Goal: Task Accomplishment & Management: Use online tool/utility

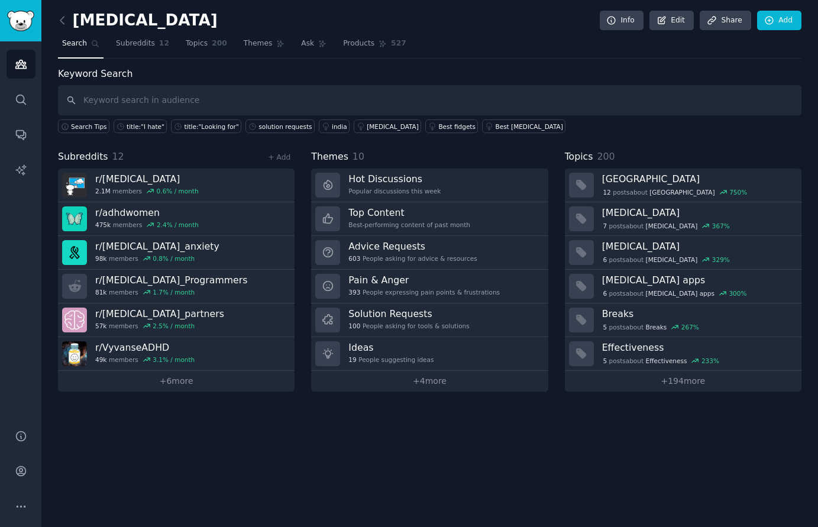
click at [359, 463] on div "ADHD Info Edit Share Add Search Subreddits 12 Topics 200 Themes Ask Products 52…" at bounding box center [429, 263] width 777 height 527
click at [488, 27] on div "ADHD Info Edit Share Add" at bounding box center [430, 23] width 744 height 24
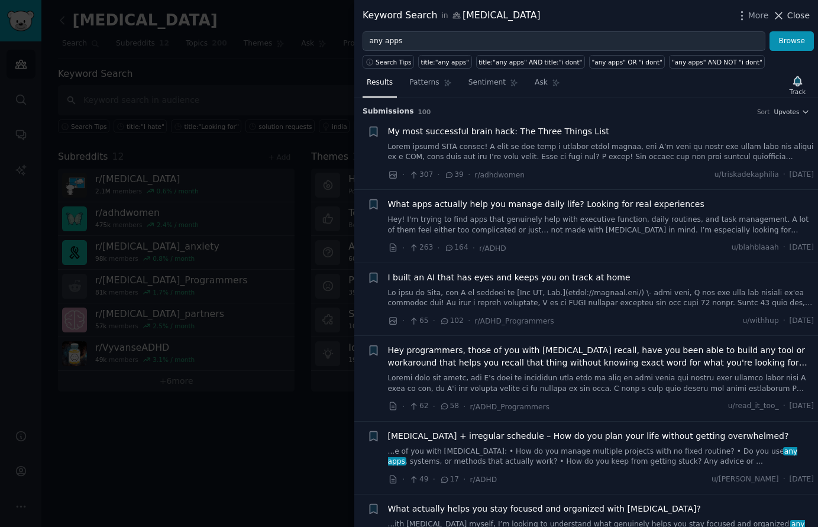
scroll to position [868, 0]
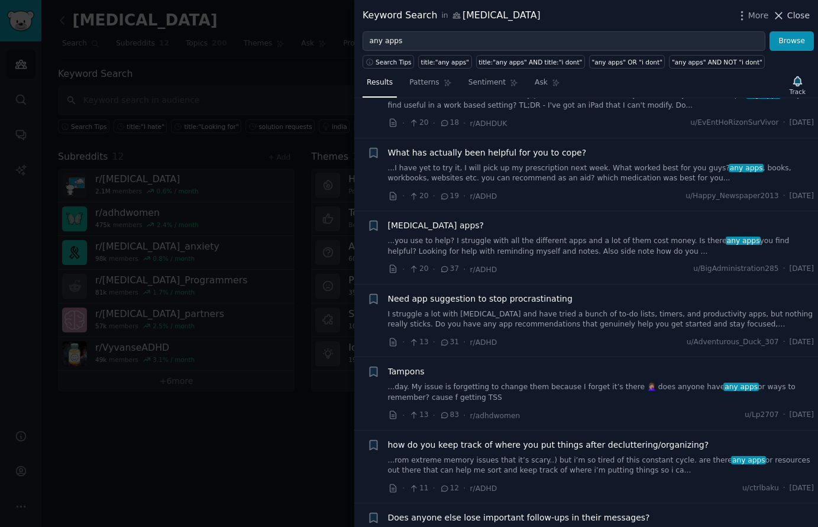
click at [788, 17] on button "Close" at bounding box center [791, 15] width 37 height 12
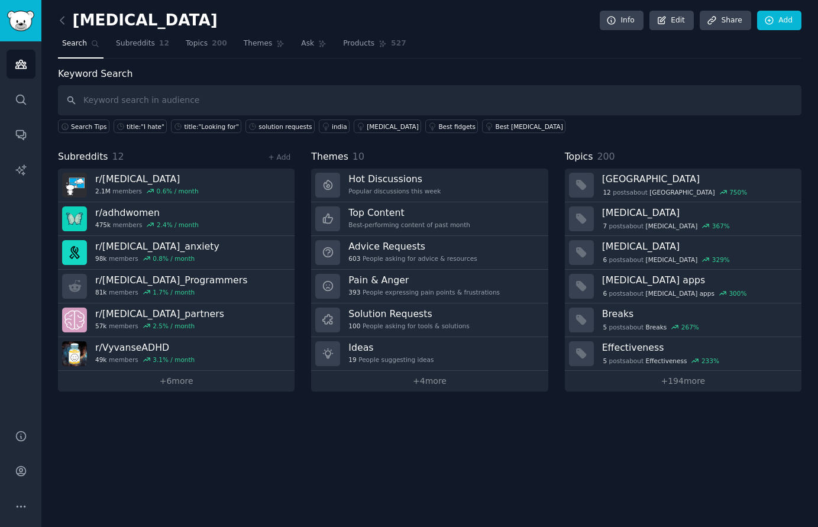
click at [542, 12] on div "ADHD Info Edit Share Add" at bounding box center [430, 23] width 744 height 24
click at [204, 96] on input "text" at bounding box center [430, 100] width 744 height 30
click at [56, 19] on div "ADHD Info Edit Share Add Search Subreddits 12 Topics 200 Themes Ask Products 52…" at bounding box center [429, 263] width 777 height 527
click at [59, 20] on icon at bounding box center [62, 20] width 12 height 12
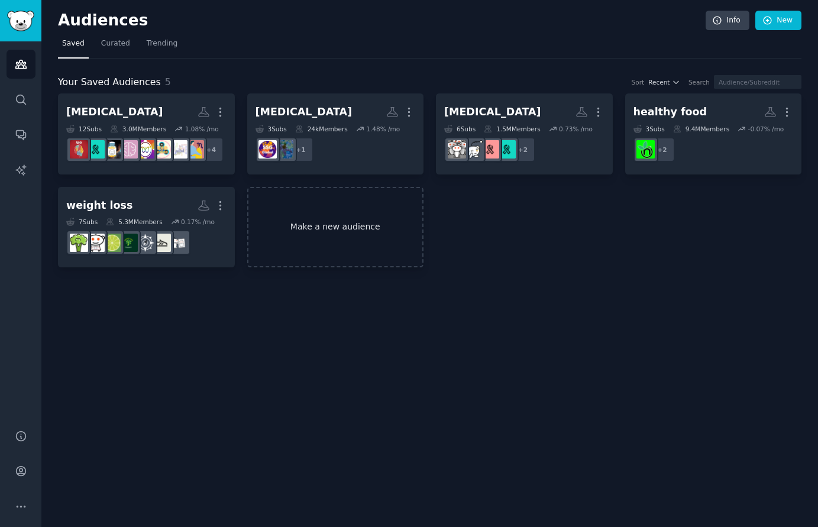
click at [298, 224] on link "Make a new audience" at bounding box center [335, 227] width 177 height 81
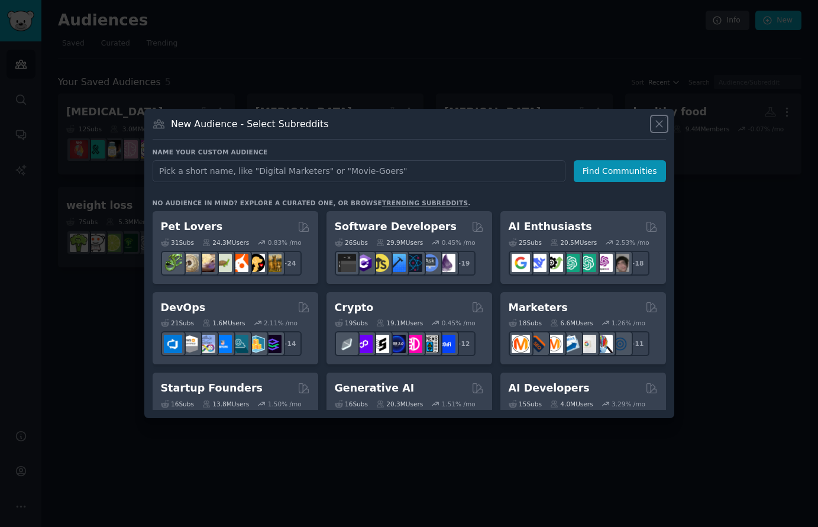
click at [655, 125] on icon at bounding box center [659, 124] width 12 height 12
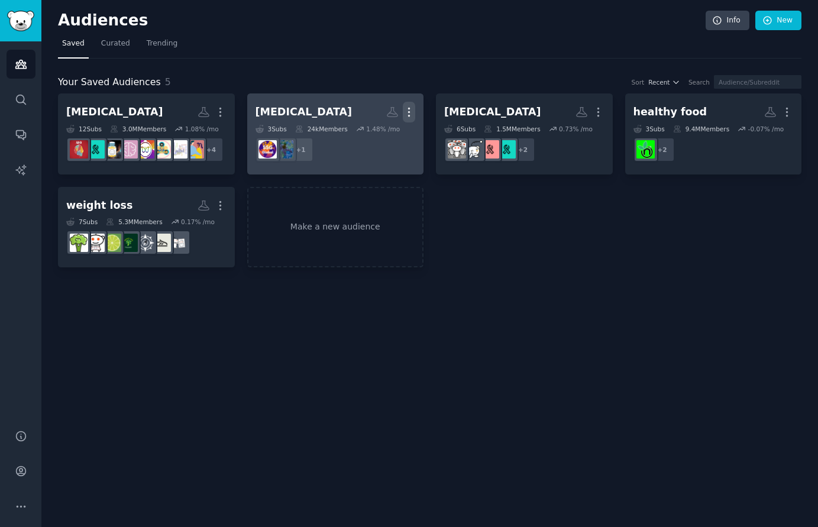
click at [412, 111] on icon "button" at bounding box center [409, 112] width 12 height 12
click at [381, 141] on p "Delete" at bounding box center [376, 137] width 27 height 12
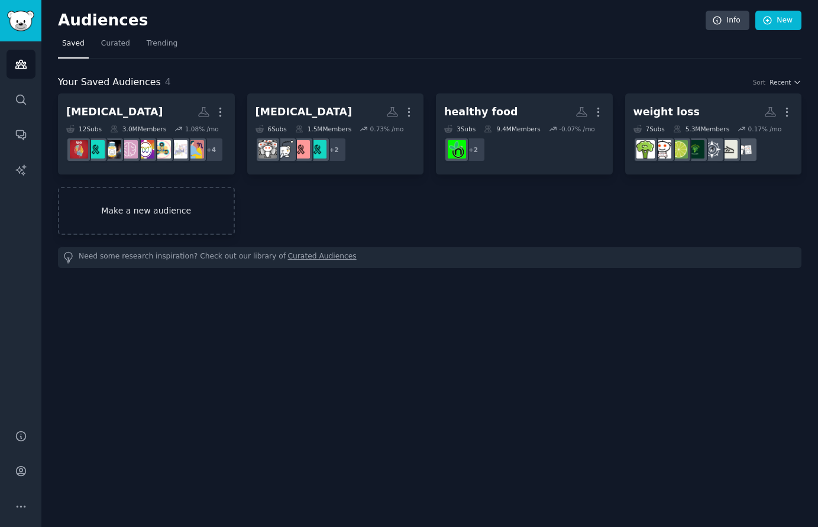
click at [183, 202] on link "Make a new audience" at bounding box center [146, 211] width 177 height 48
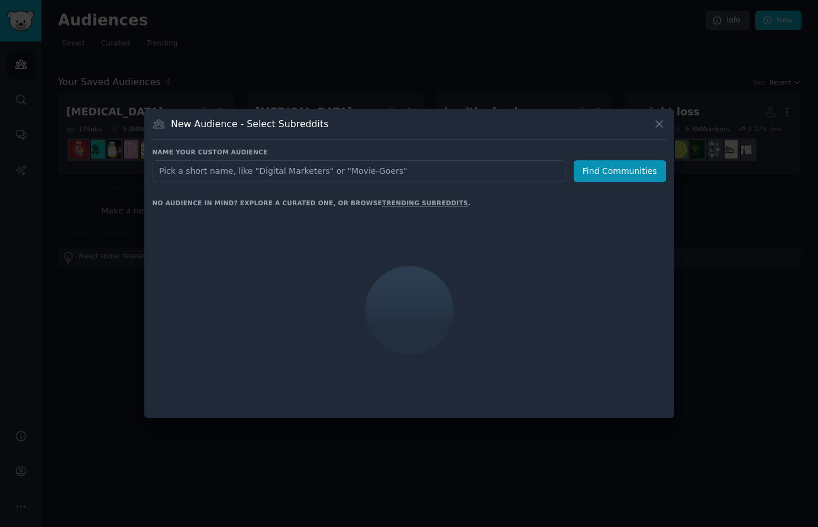
click at [231, 175] on input "text" at bounding box center [359, 171] width 413 height 22
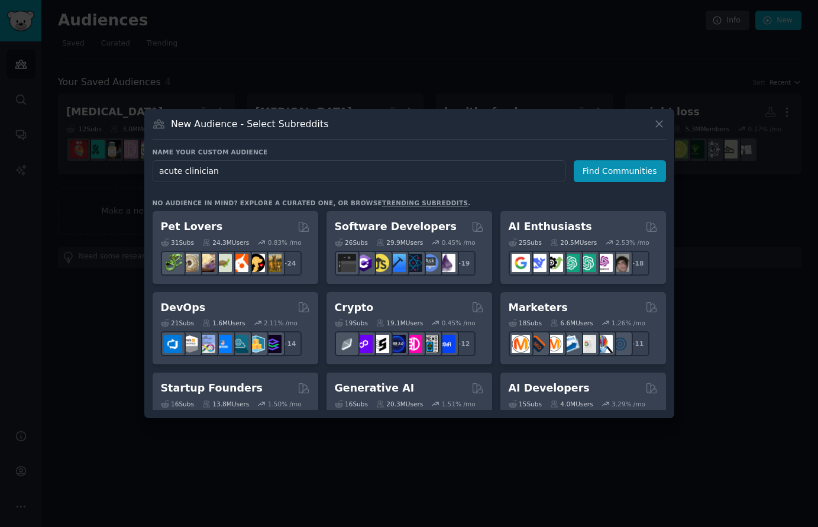
type input "acute clinicians"
click button "Find Communities" at bounding box center [620, 171] width 92 height 22
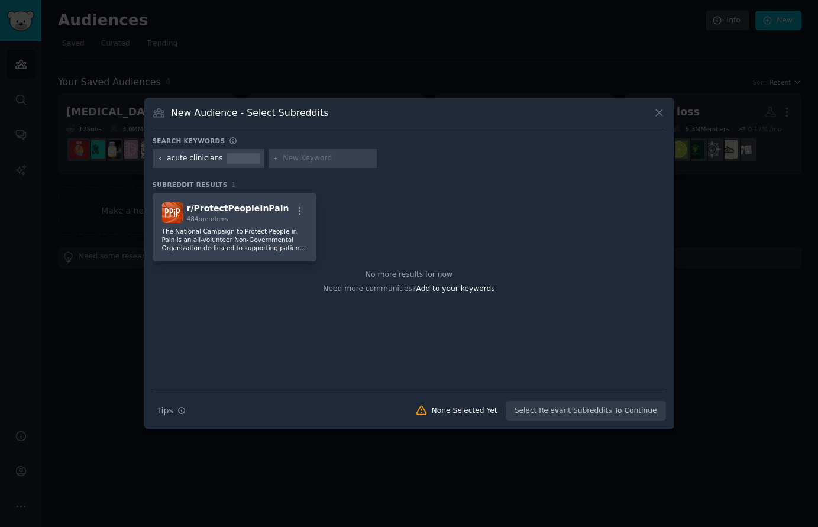
click at [158, 157] on icon at bounding box center [160, 159] width 7 height 7
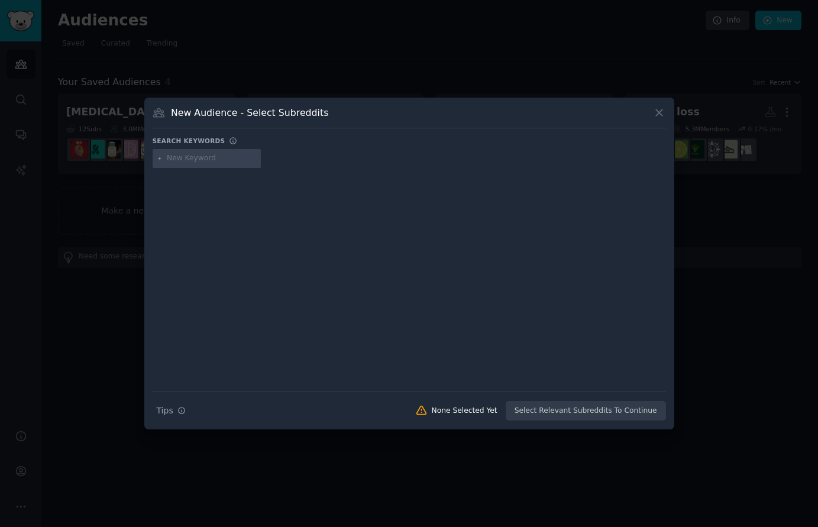
click at [228, 162] on input "text" at bounding box center [212, 158] width 90 height 11
type input "acute clinicians uk"
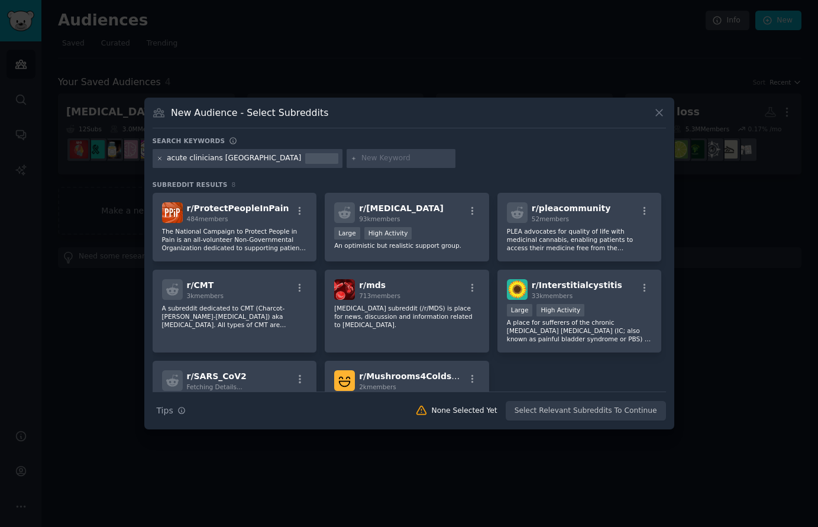
click at [160, 159] on icon at bounding box center [159, 158] width 3 height 3
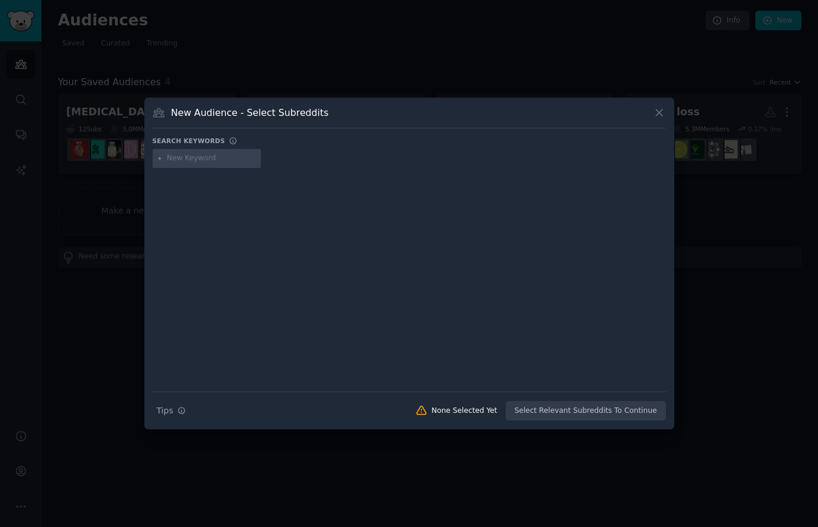
click at [210, 160] on input "text" at bounding box center [212, 158] width 90 height 11
type input "doctors uk"
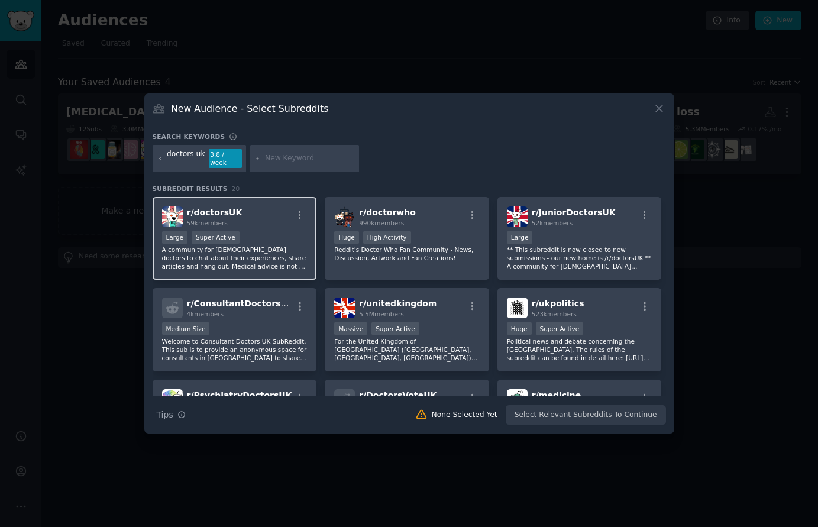
click at [259, 231] on div ">= 95th percentile for submissions / day Large Super Active" at bounding box center [235, 238] width 146 height 15
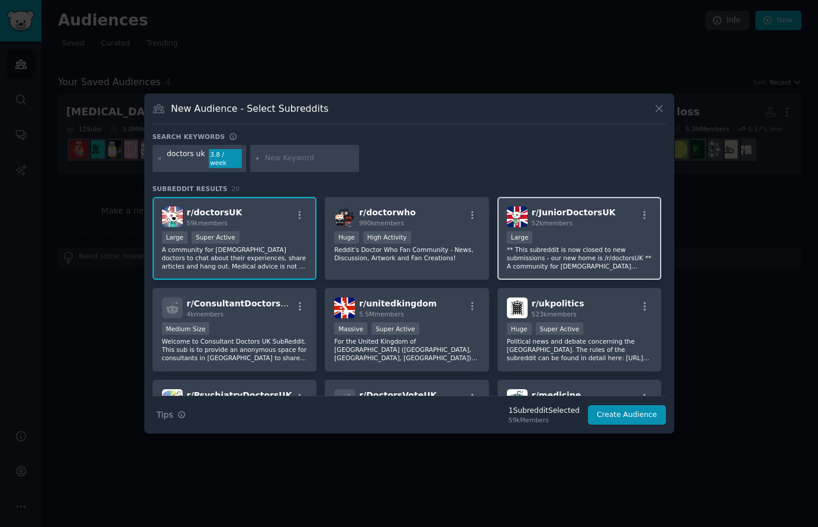
click at [595, 248] on p "** This subreddit is now closed to new submissions - our new home is /r/doctors…" at bounding box center [580, 258] width 146 height 25
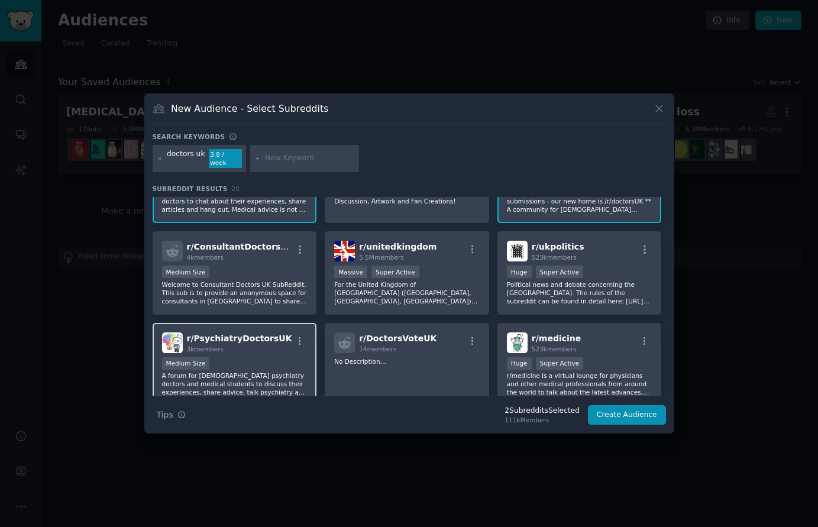
scroll to position [79, 0]
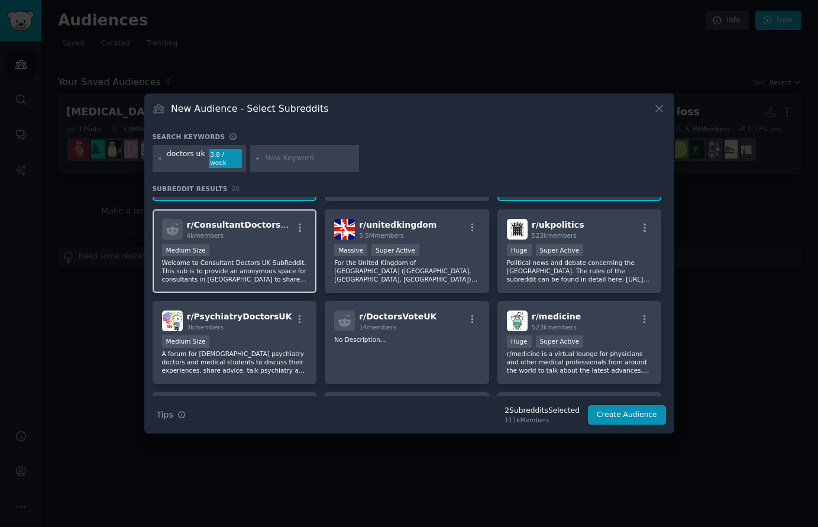
click at [267, 244] on div "Medium Size" at bounding box center [235, 251] width 146 height 15
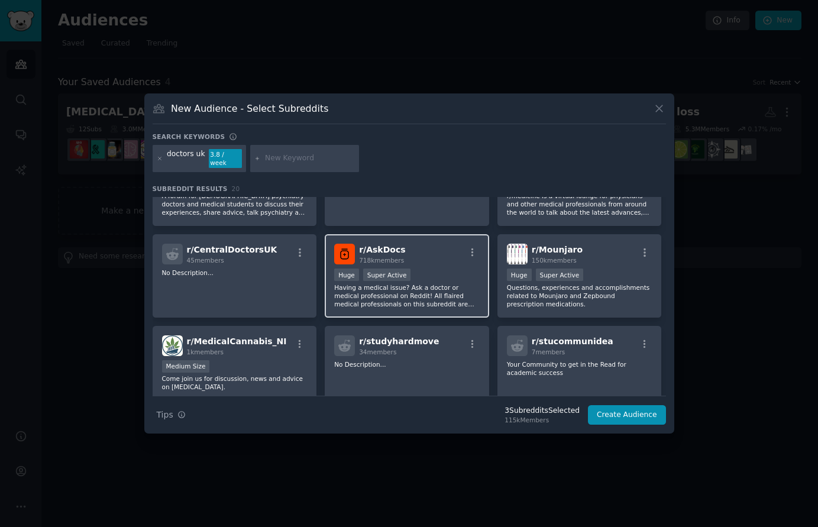
scroll to position [0, 0]
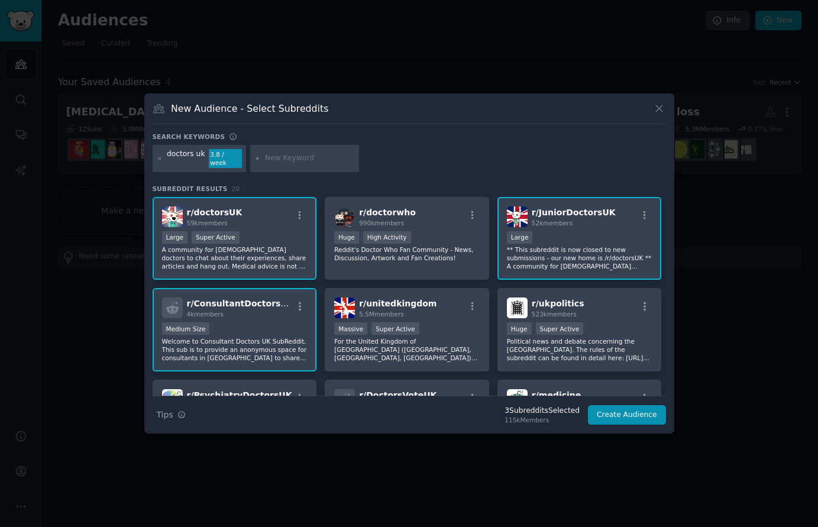
click at [250, 156] on div at bounding box center [304, 158] width 109 height 27
click at [292, 158] on input "text" at bounding box center [310, 158] width 90 height 11
type input "c"
type input "g"
type input "clinician uk"
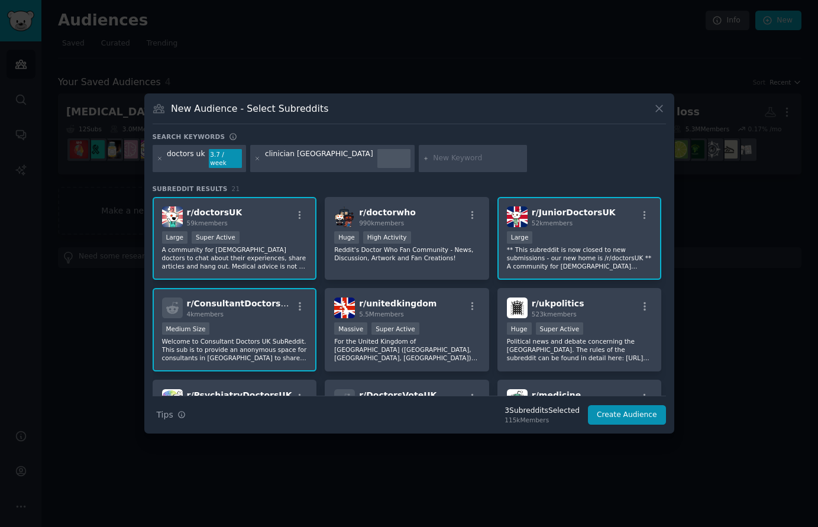
click at [433, 161] on input "text" at bounding box center [478, 158] width 90 height 11
type input "acute clinician uk"
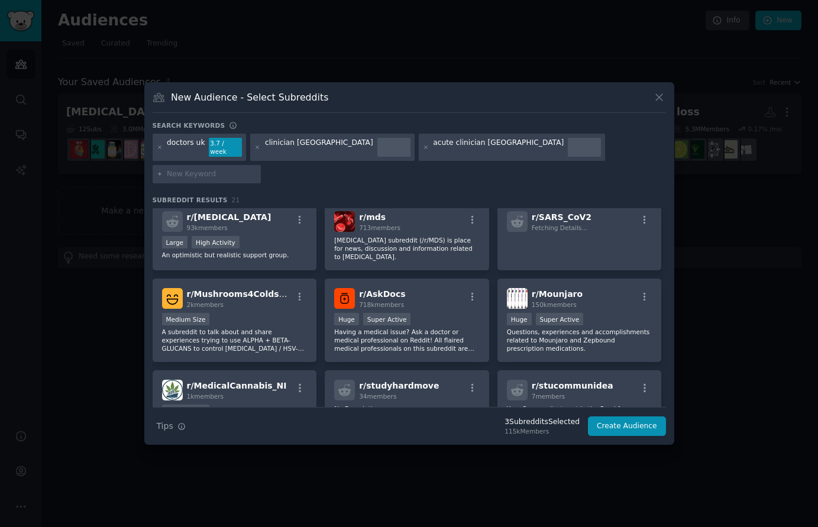
scroll to position [395, 0]
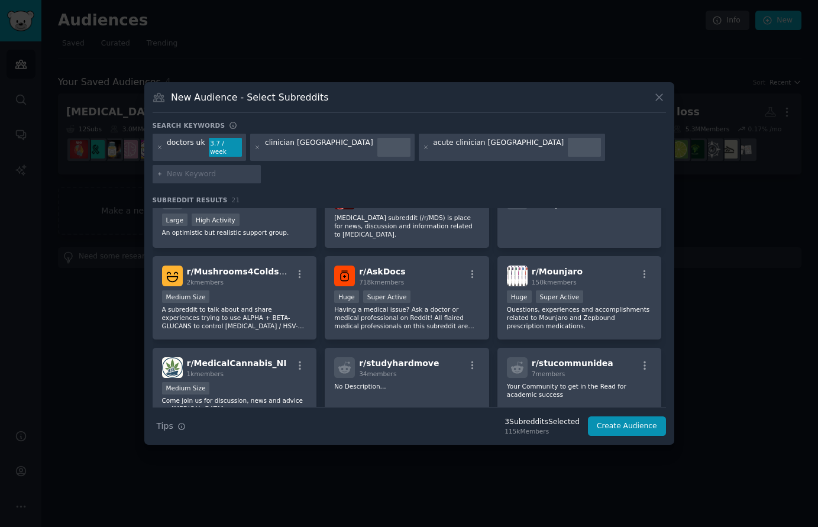
click at [433, 156] on div "acute clinician uk" at bounding box center [498, 147] width 131 height 19
click at [255, 151] on icon at bounding box center [257, 147] width 7 height 7
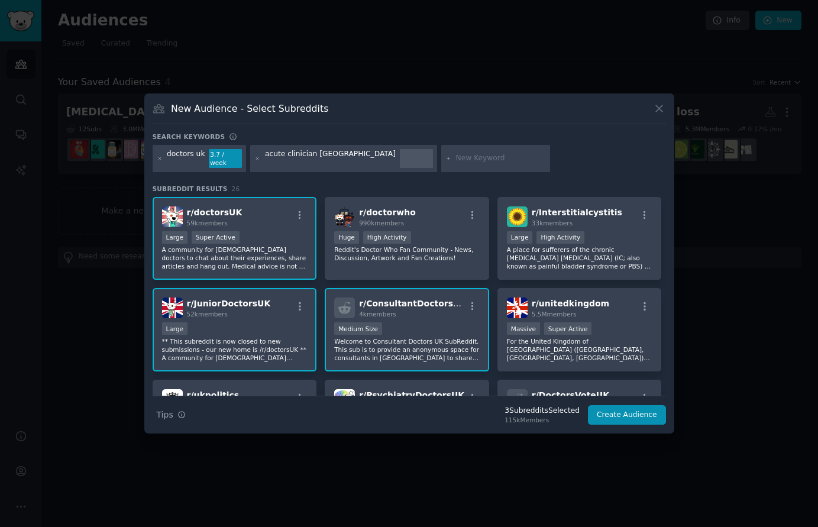
click at [442, 153] on div at bounding box center [496, 158] width 109 height 27
click at [456, 156] on input "text" at bounding box center [501, 158] width 90 height 11
click at [297, 157] on div "acute clinician uk" at bounding box center [330, 158] width 131 height 19
click at [301, 157] on div "acute clinician uk" at bounding box center [330, 158] width 131 height 19
drag, startPoint x: 301, startPoint y: 157, endPoint x: 265, endPoint y: 160, distance: 36.8
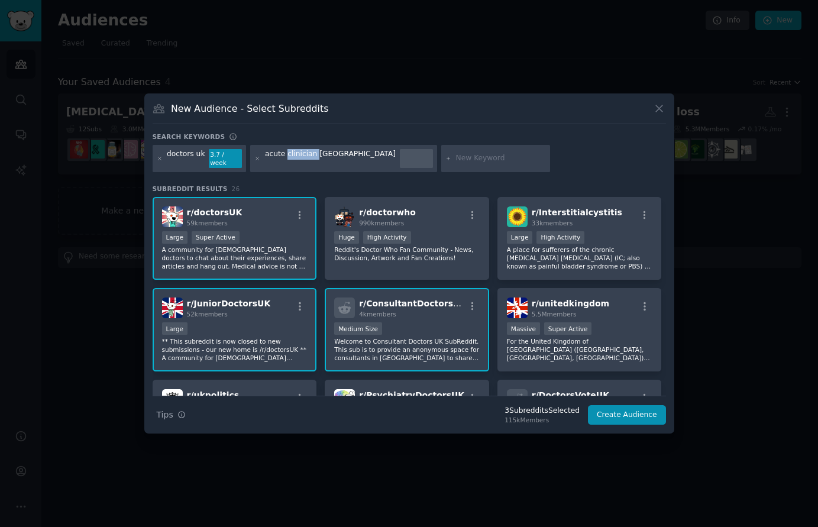
click at [301, 157] on div "acute clinician uk" at bounding box center [330, 158] width 131 height 19
click at [254, 158] on icon at bounding box center [257, 159] width 7 height 7
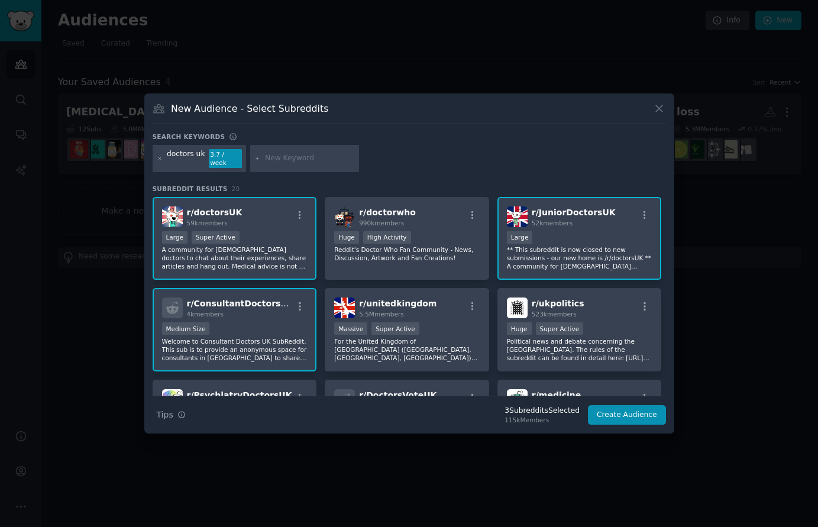
click at [302, 159] on input "text" at bounding box center [310, 158] width 90 height 11
type input "secondary care doctor uk"
click at [160, 159] on icon at bounding box center [160, 159] width 7 height 7
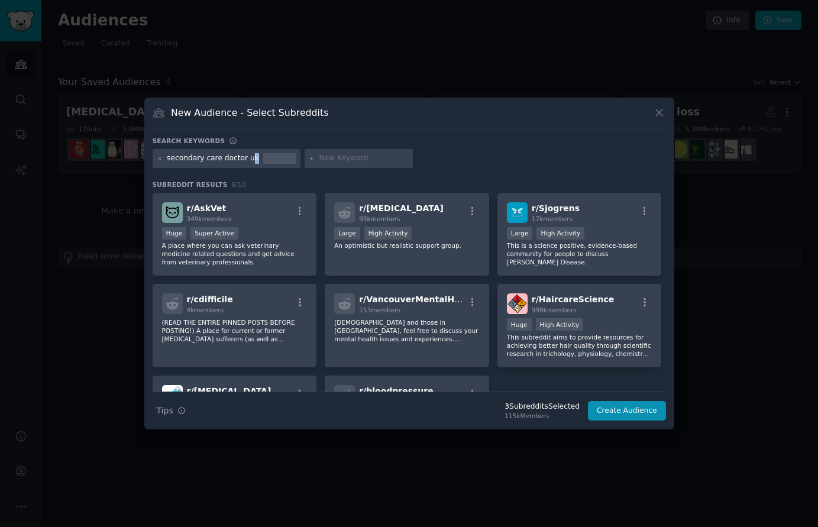
click at [246, 157] on div "secondary care doctor uk" at bounding box center [213, 158] width 92 height 11
drag, startPoint x: 251, startPoint y: 157, endPoint x: 241, endPoint y: 158, distance: 10.1
click at [241, 158] on div "secondary care doctor uk" at bounding box center [227, 158] width 148 height 19
click at [241, 158] on div "secondary care doctor uk" at bounding box center [213, 158] width 92 height 11
click at [243, 159] on div "secondary care doctor uk" at bounding box center [213, 158] width 92 height 11
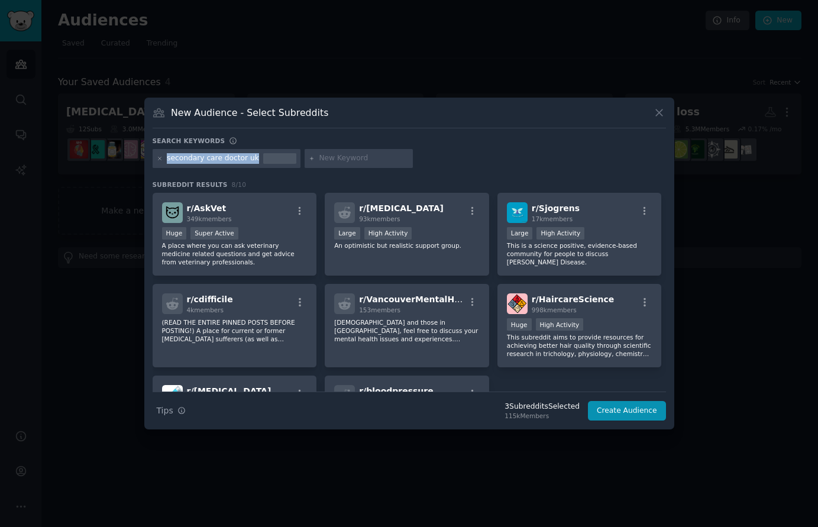
drag, startPoint x: 248, startPoint y: 159, endPoint x: 165, endPoint y: 160, distance: 82.9
click at [165, 160] on div "secondary care doctor uk" at bounding box center [227, 158] width 148 height 19
click at [162, 158] on icon at bounding box center [160, 159] width 7 height 7
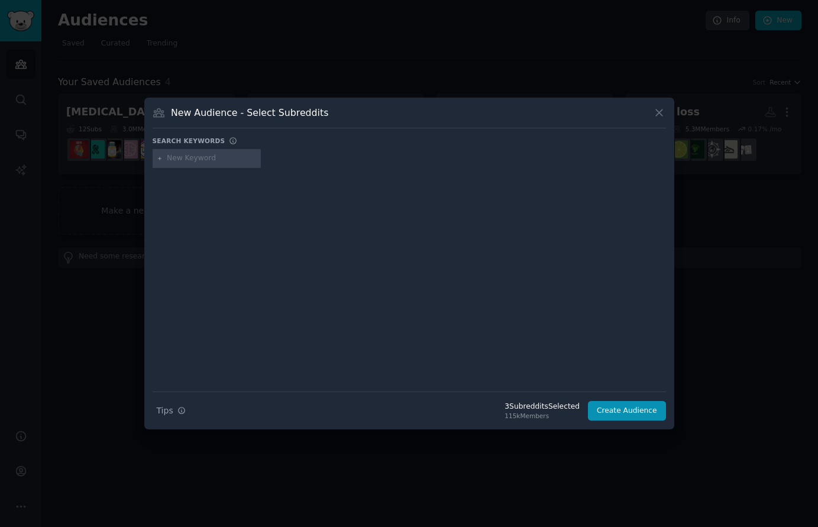
click at [197, 159] on input "text" at bounding box center [212, 158] width 90 height 11
type input "doctors uk"
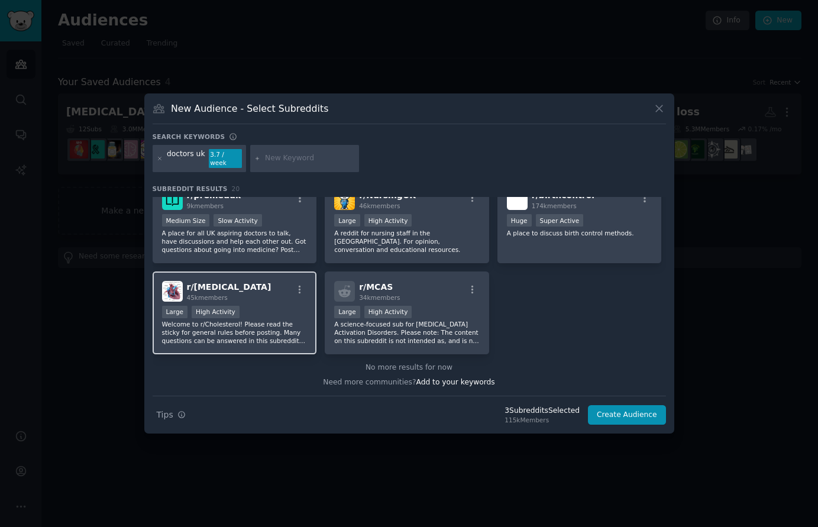
scroll to position [387, 0]
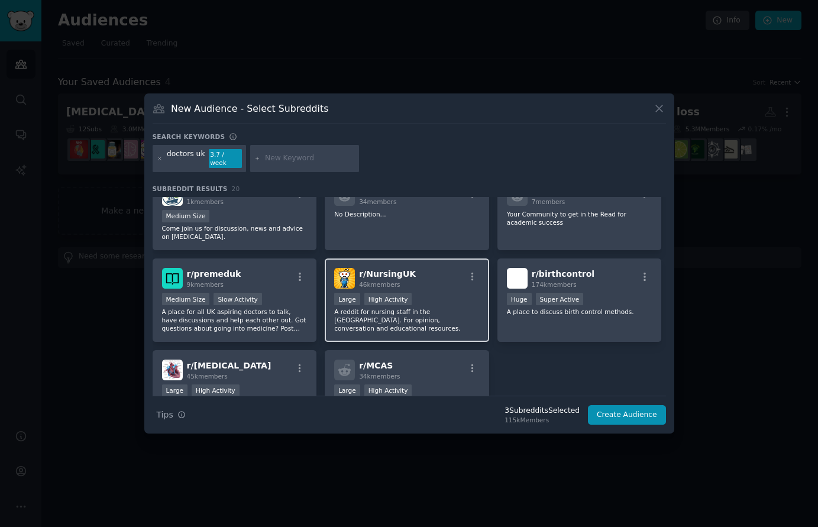
click at [440, 285] on div "r/ NursingUK 46k members Large High Activity A reddit for nursing staff in the …" at bounding box center [407, 300] width 165 height 83
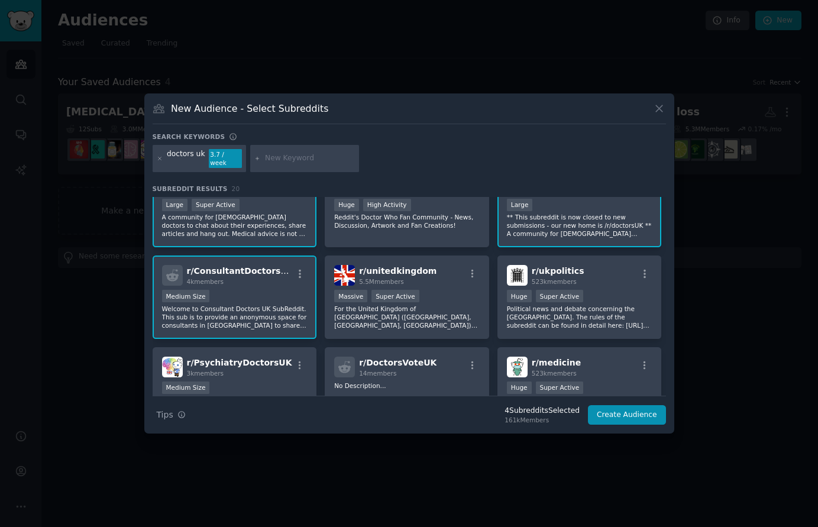
scroll to position [0, 0]
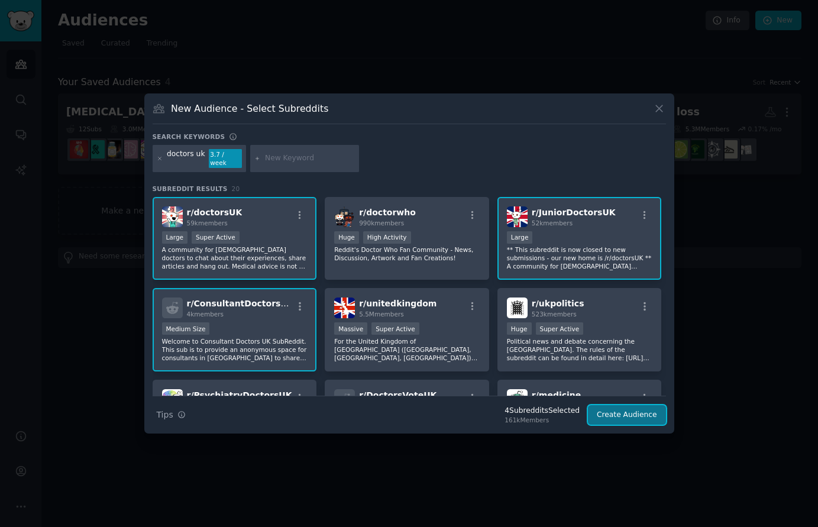
click at [628, 415] on button "Create Audience" at bounding box center [627, 415] width 78 height 20
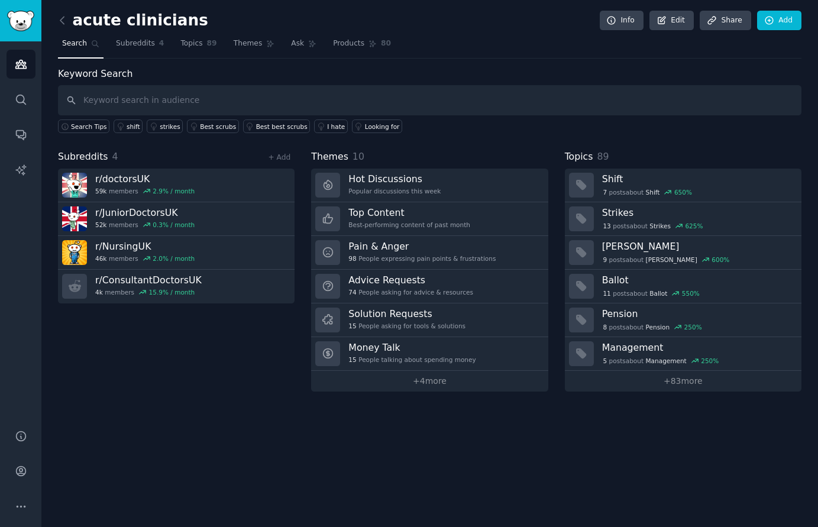
click at [185, 96] on input "text" at bounding box center [430, 100] width 744 height 30
click at [194, 97] on input "text" at bounding box center [430, 100] width 744 height 30
type input "accurx"
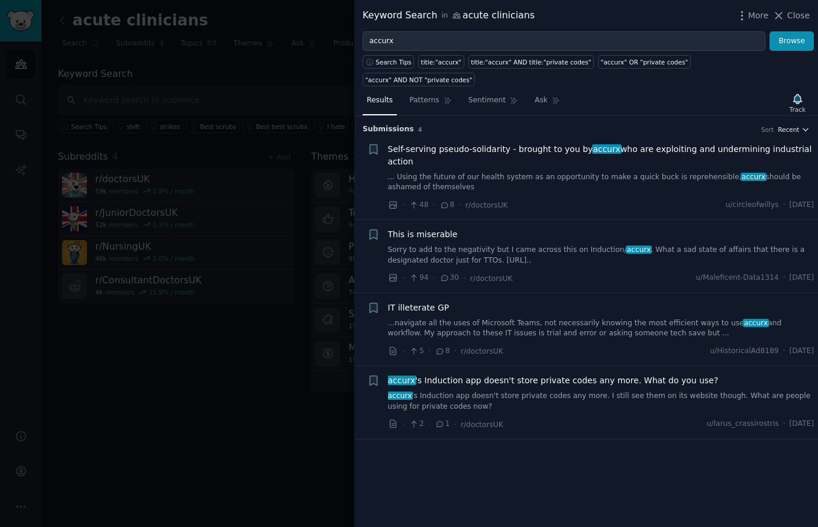
click at [788, 125] on span "Recent" at bounding box center [788, 129] width 21 height 8
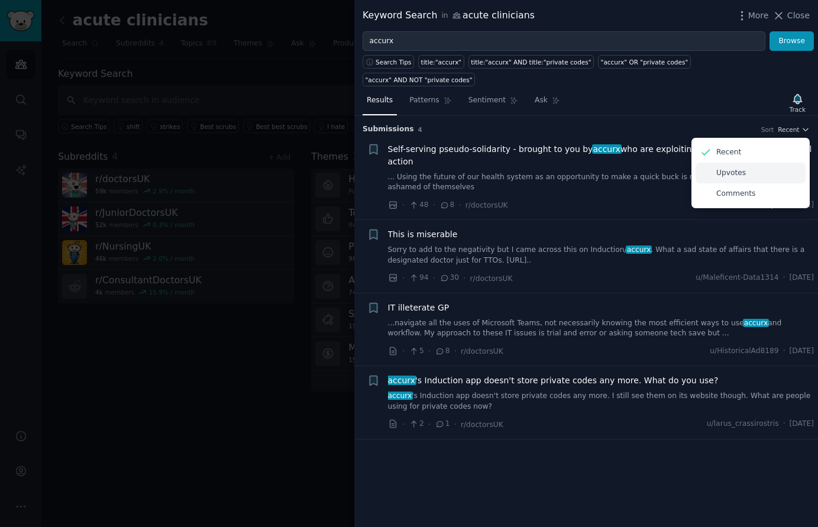
click at [745, 163] on div "Upvotes" at bounding box center [751, 173] width 110 height 21
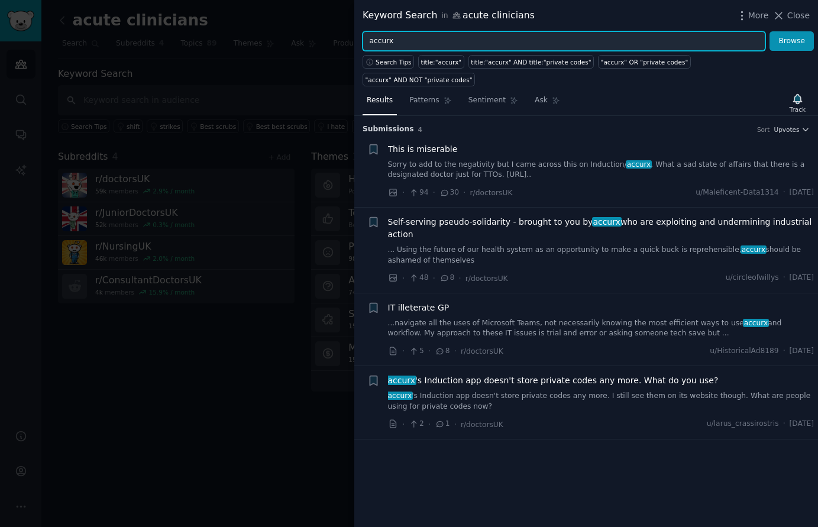
click at [413, 40] on input "accurx" at bounding box center [564, 41] width 403 height 20
drag, startPoint x: 399, startPoint y: 40, endPoint x: 364, endPoint y: 44, distance: 35.1
click at [364, 44] on input "accurx" at bounding box center [564, 41] width 403 height 20
click at [770, 31] on button "Browse" at bounding box center [792, 41] width 44 height 20
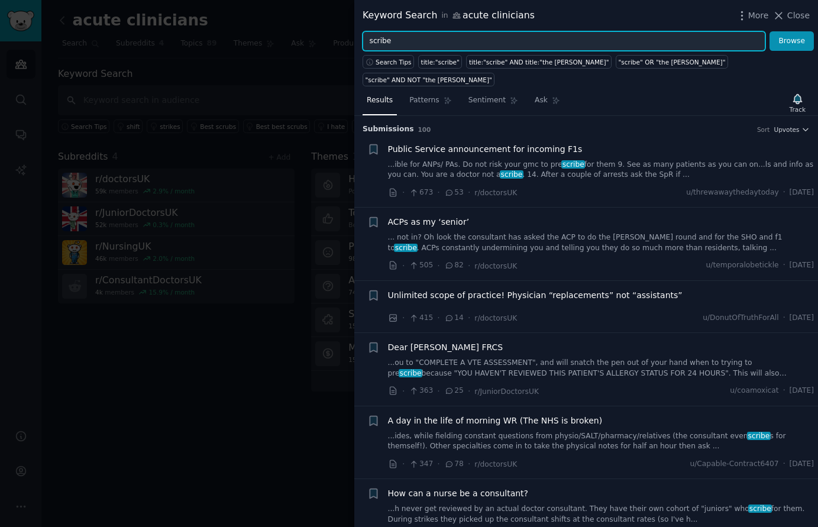
click at [378, 38] on input "scribe" at bounding box center [564, 41] width 403 height 20
type input "'scribe'"
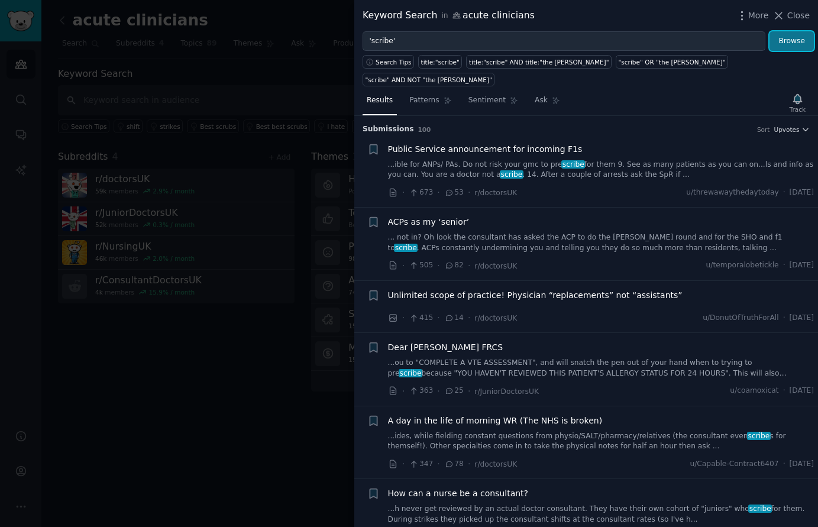
click at [809, 41] on button "Browse" at bounding box center [792, 41] width 44 height 20
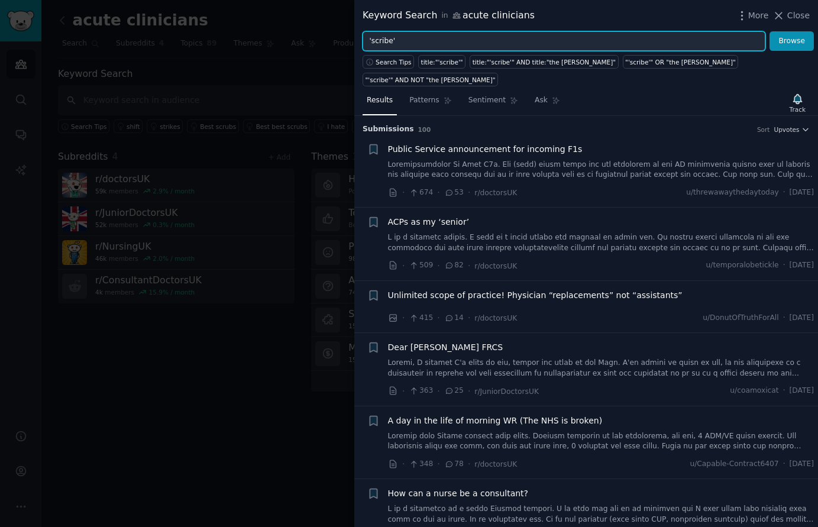
drag, startPoint x: 407, startPoint y: 43, endPoint x: 355, endPoint y: 38, distance: 52.2
click at [355, 38] on div "'scribe' Browse" at bounding box center [587, 41] width 464 height 20
type input "scribe"
click at [770, 31] on button "Browse" at bounding box center [792, 41] width 44 height 20
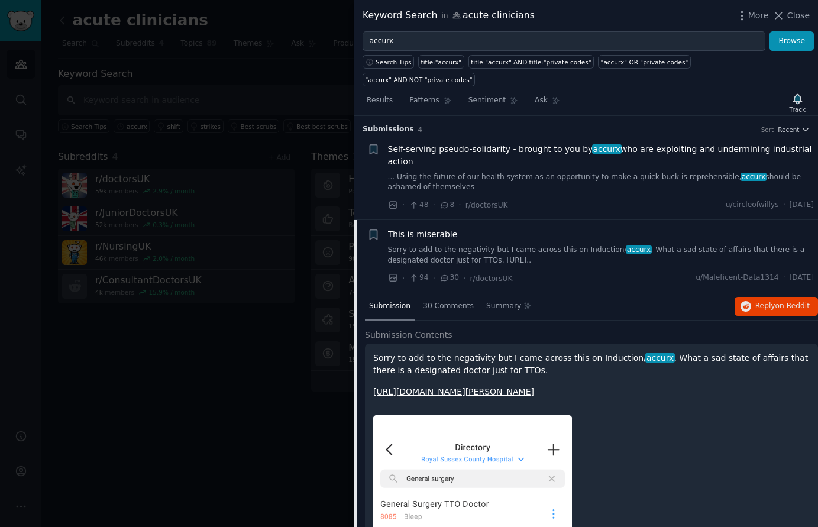
click at [391, 200] on icon at bounding box center [393, 205] width 11 height 11
click at [394, 273] on icon at bounding box center [393, 278] width 11 height 11
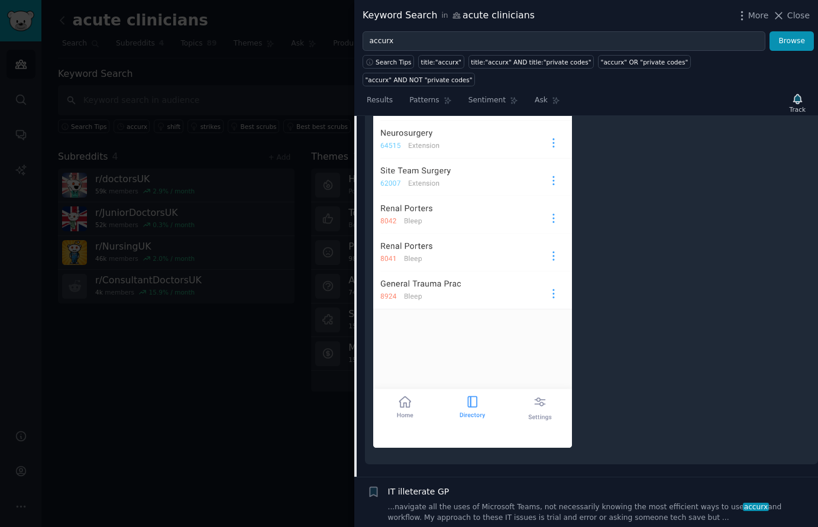
scroll to position [488, 0]
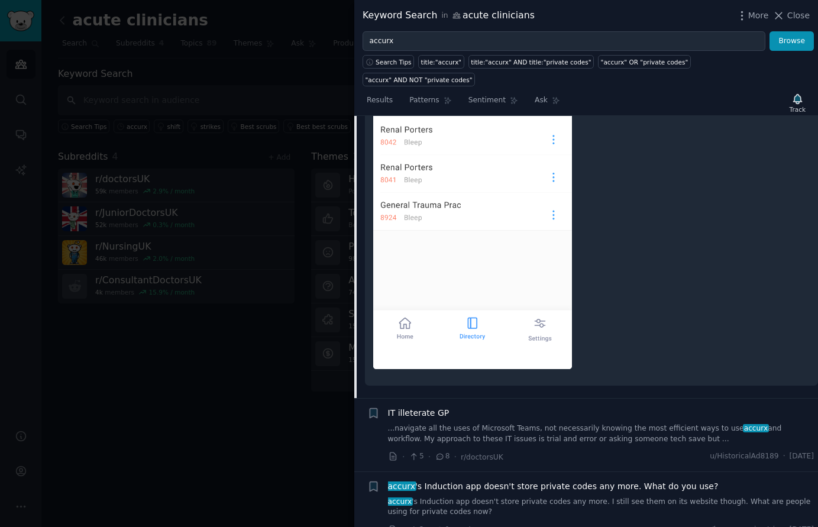
click at [393, 525] on icon at bounding box center [393, 530] width 11 height 11
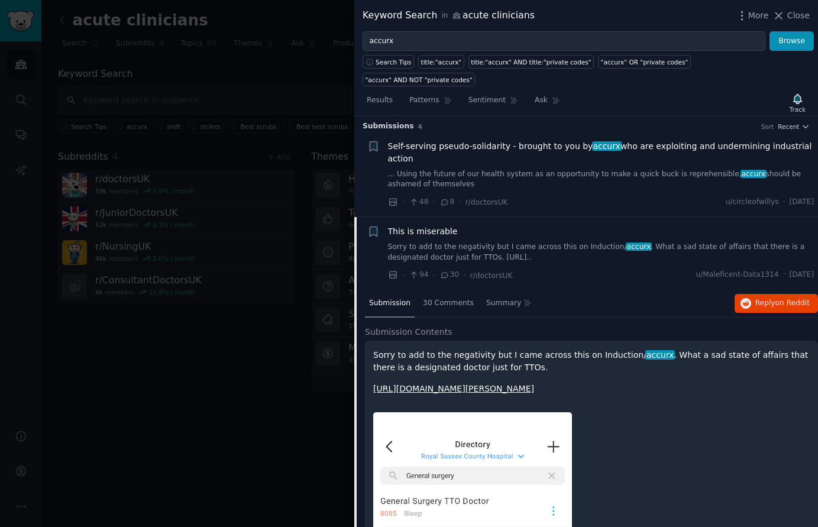
scroll to position [0, 0]
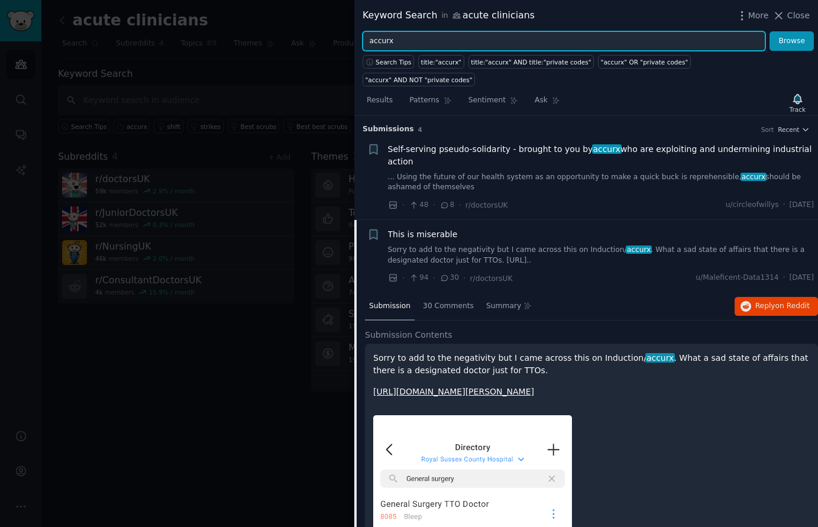
drag, startPoint x: 469, startPoint y: 46, endPoint x: 386, endPoint y: 32, distance: 84.6
click at [382, 31] on input "accurx" at bounding box center [564, 41] width 403 height 20
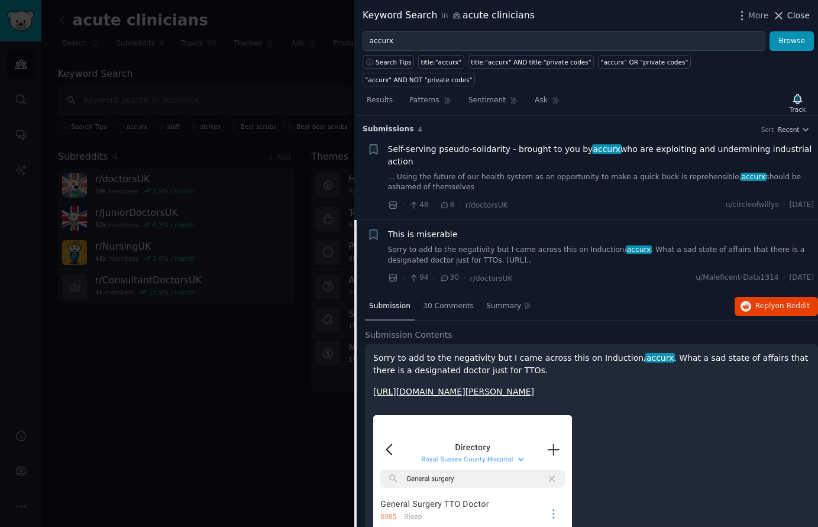
click at [795, 17] on span "Close" at bounding box center [799, 15] width 22 height 12
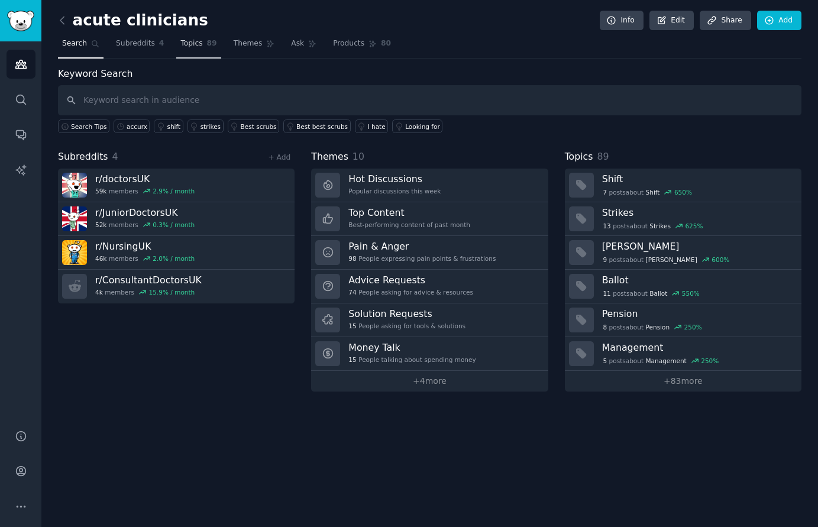
click at [195, 39] on link "Topics 89" at bounding box center [198, 46] width 44 height 24
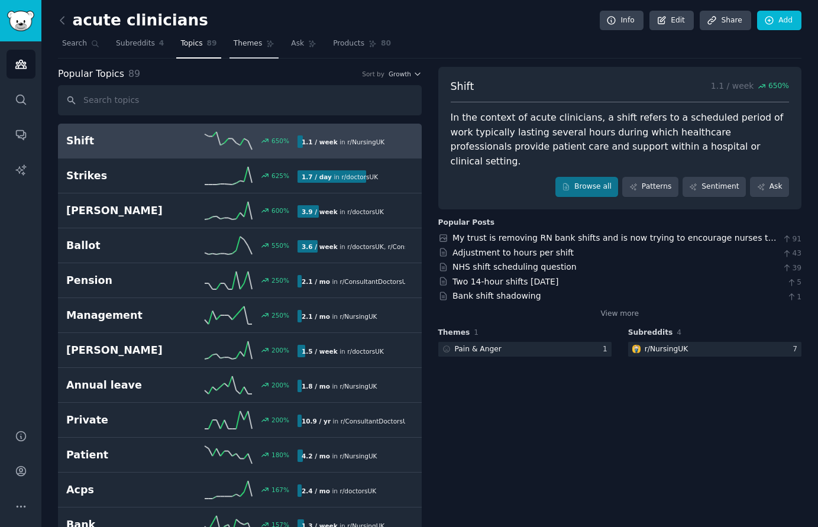
click at [243, 52] on link "Themes" at bounding box center [255, 46] width 50 height 24
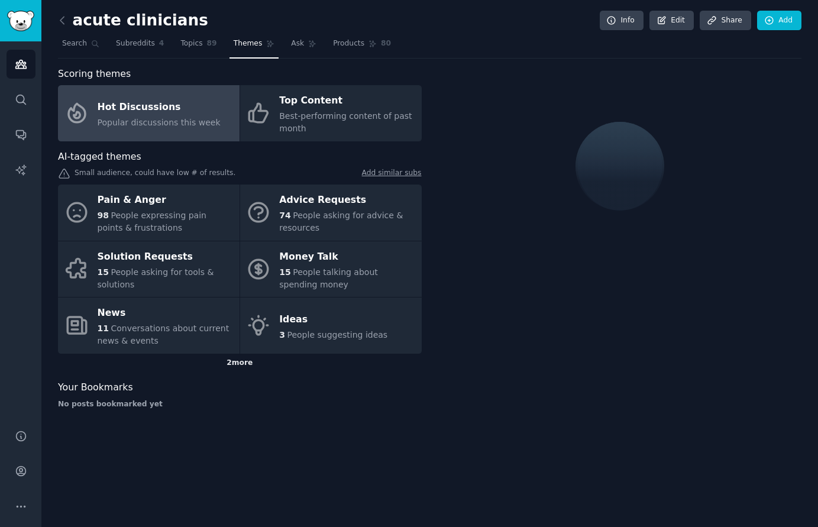
click at [234, 363] on div "2 more" at bounding box center [240, 363] width 364 height 19
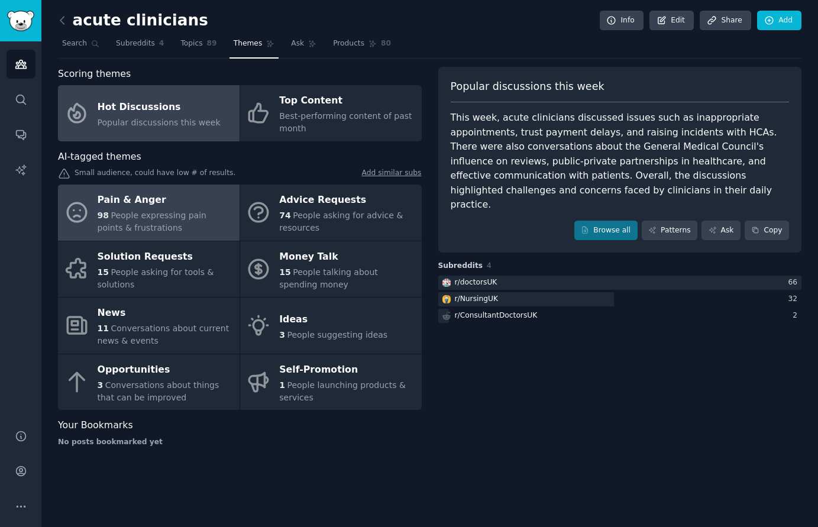
drag, startPoint x: 125, startPoint y: 227, endPoint x: 107, endPoint y: 213, distance: 22.4
click at [108, 213] on div "98 People expressing pain points & frustrations" at bounding box center [166, 222] width 136 height 25
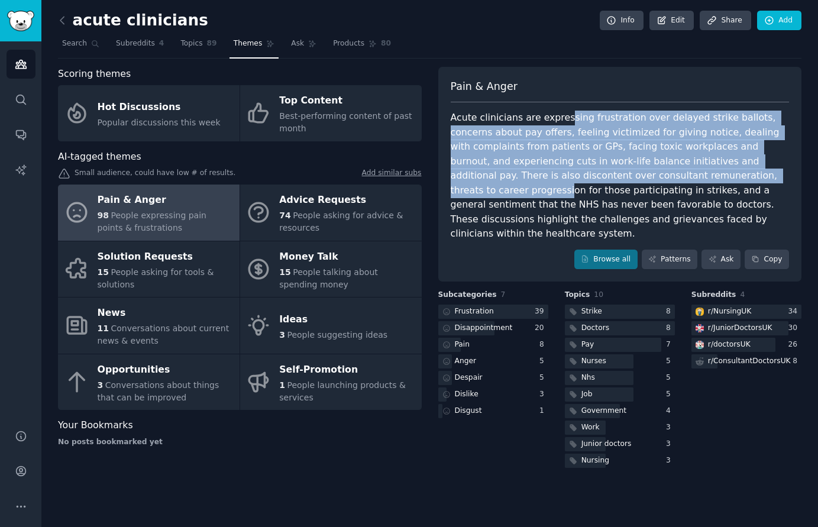
drag, startPoint x: 558, startPoint y: 114, endPoint x: 665, endPoint y: 180, distance: 125.2
click at [665, 180] on div "Acute clinicians are expressing frustration over delayed strike ballots, concer…" at bounding box center [620, 176] width 339 height 131
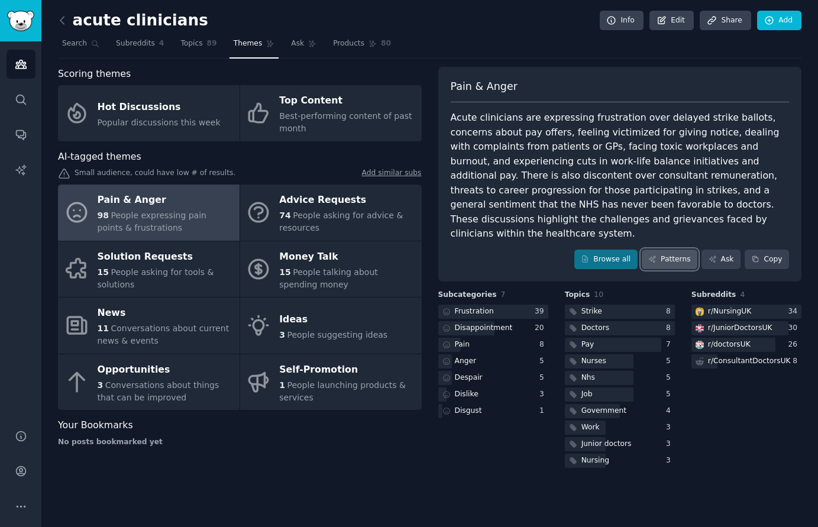
click at [675, 250] on link "Patterns" at bounding box center [670, 260] width 56 height 20
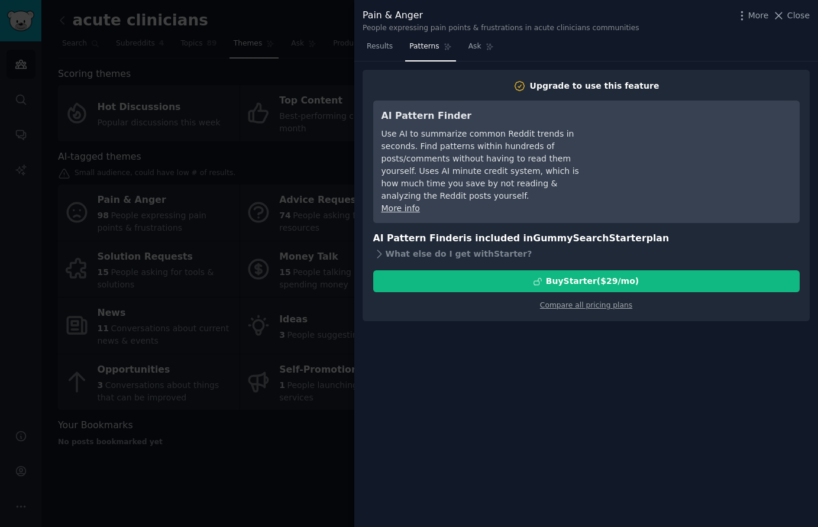
click at [327, 169] on div at bounding box center [409, 263] width 818 height 527
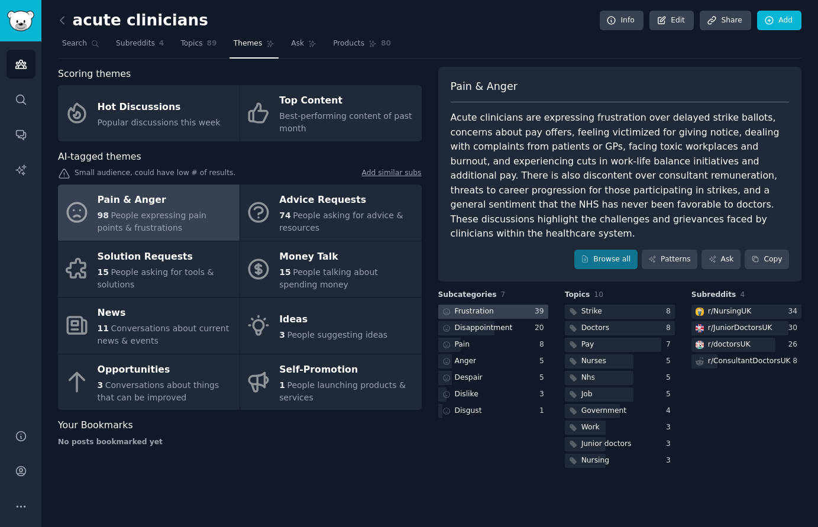
click at [501, 305] on div at bounding box center [494, 312] width 110 height 15
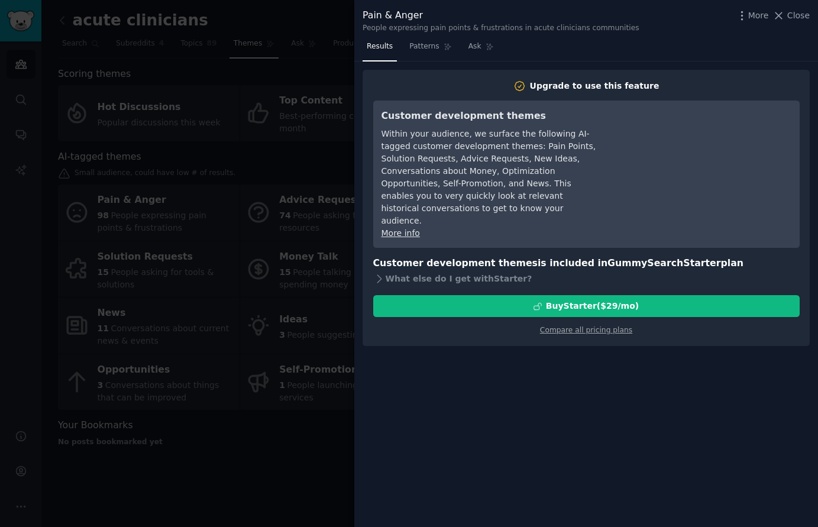
click at [273, 200] on div at bounding box center [409, 263] width 818 height 527
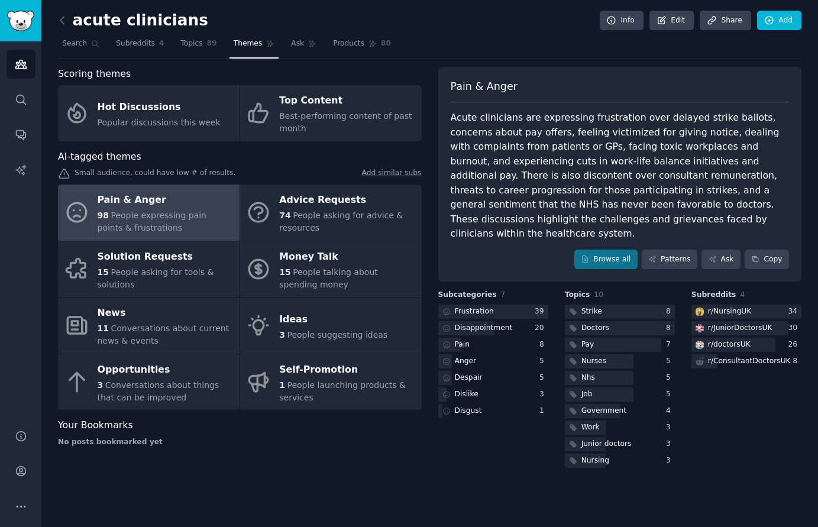
click at [813, 431] on div "acute clinicians Info Edit Share Add Search Subreddits 4 Topics 89 Themes Ask P…" at bounding box center [429, 263] width 777 height 527
click at [19, 19] on img "Sidebar" at bounding box center [20, 21] width 27 height 21
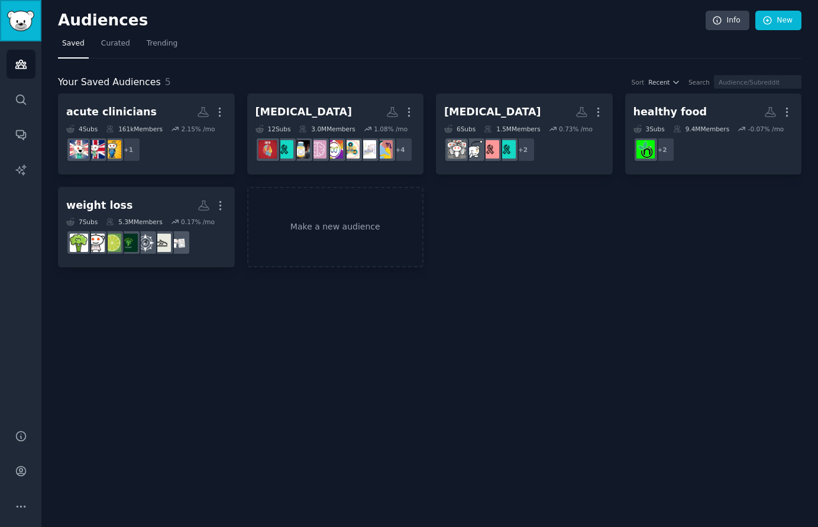
click at [25, 26] on img "Sidebar" at bounding box center [20, 21] width 27 height 21
click at [120, 46] on span "Curated" at bounding box center [115, 43] width 29 height 11
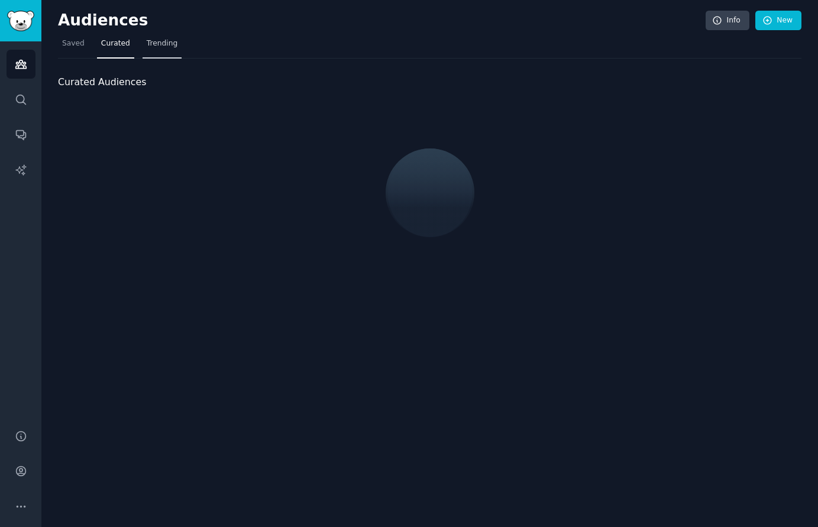
click at [147, 44] on span "Trending" at bounding box center [162, 43] width 31 height 11
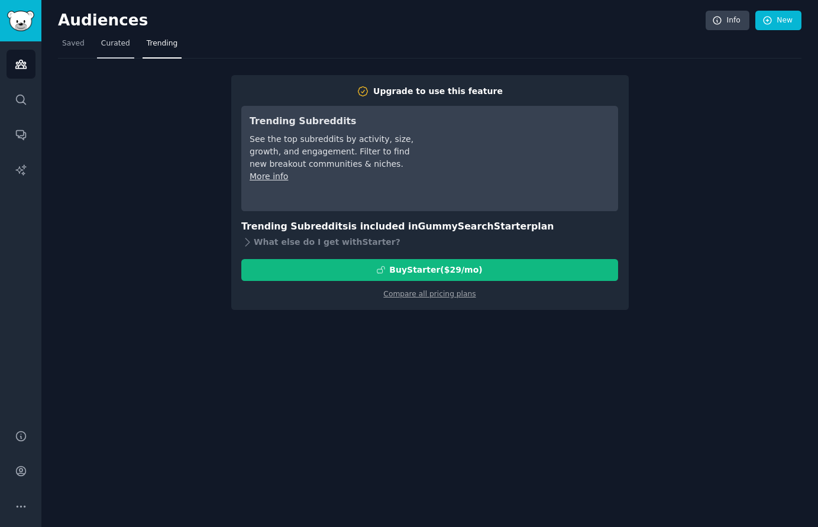
click at [121, 53] on link "Curated" at bounding box center [115, 46] width 37 height 24
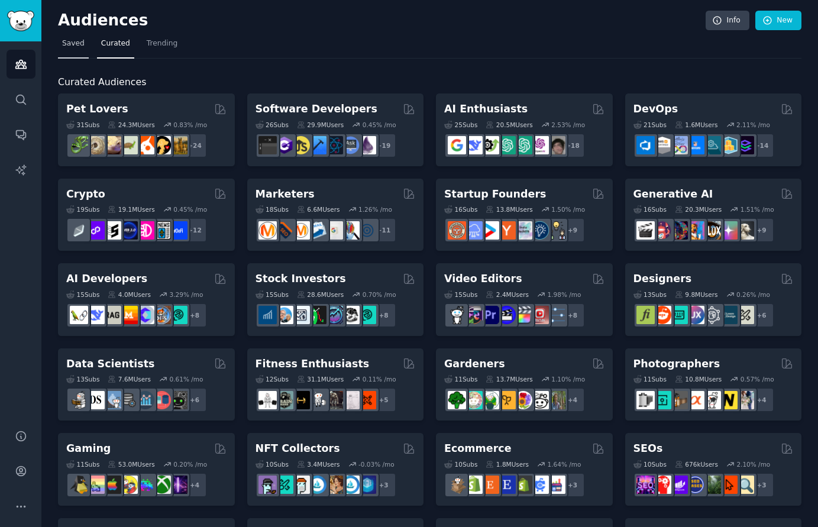
click at [83, 40] on link "Saved" at bounding box center [73, 46] width 31 height 24
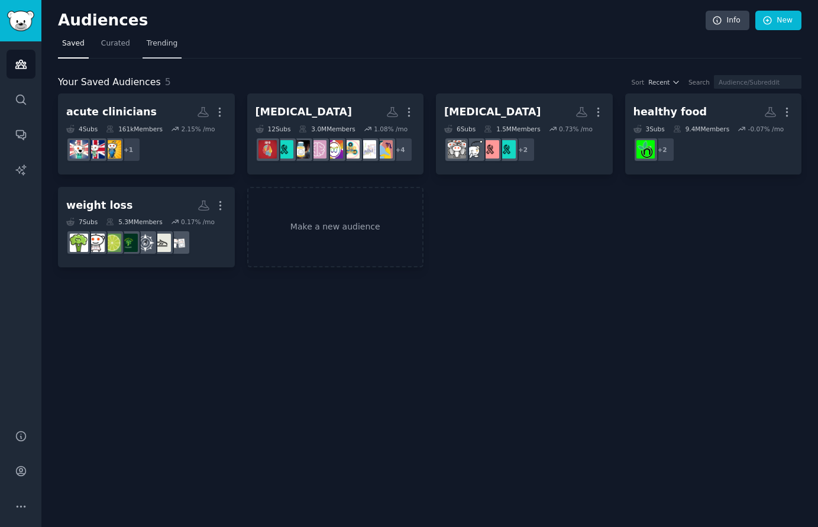
click at [164, 46] on span "Trending" at bounding box center [162, 43] width 31 height 11
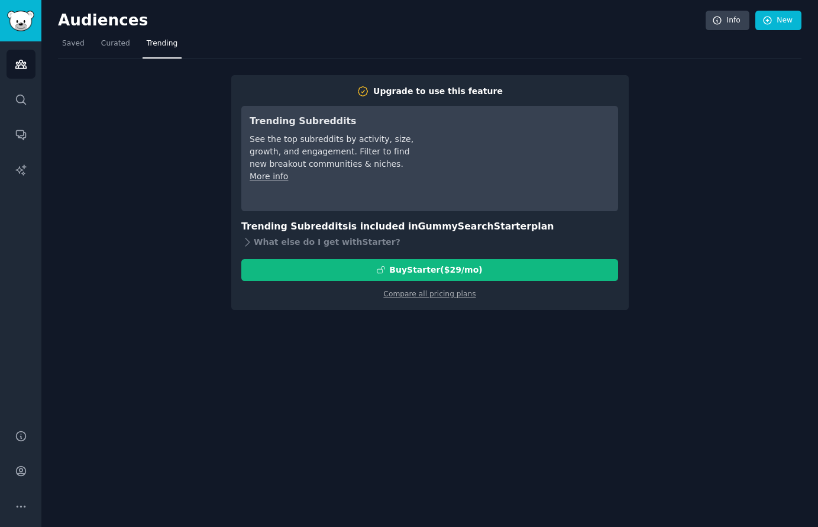
click at [785, 294] on div "Upgrade to use this feature Trending Subreddits See the top subreddits by activ…" at bounding box center [430, 185] width 744 height 252
click at [149, 44] on span "Trending" at bounding box center [162, 43] width 31 height 11
click at [112, 43] on span "Curated" at bounding box center [115, 43] width 29 height 11
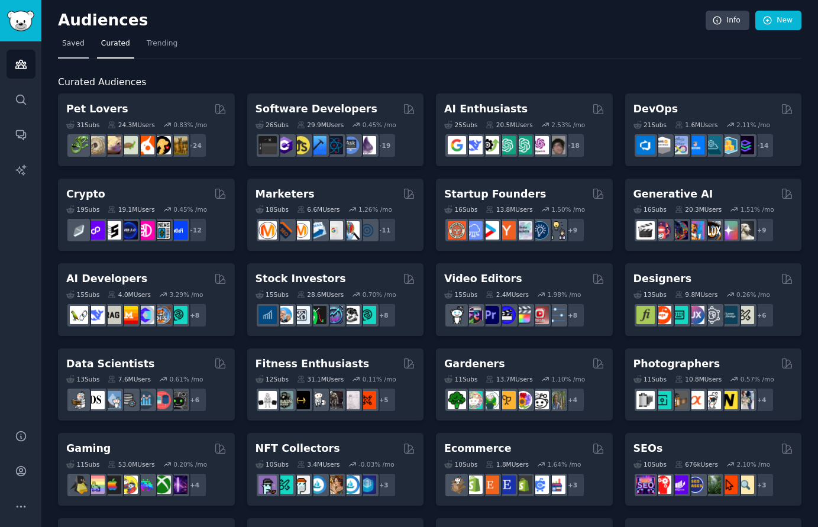
click at [58, 42] on link "Saved" at bounding box center [73, 46] width 31 height 24
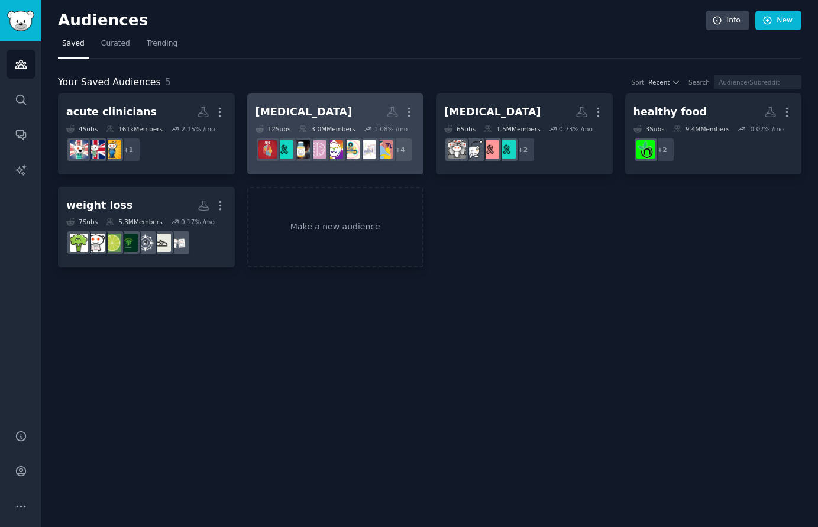
click at [316, 112] on h2 "ADHD More" at bounding box center [336, 112] width 160 height 21
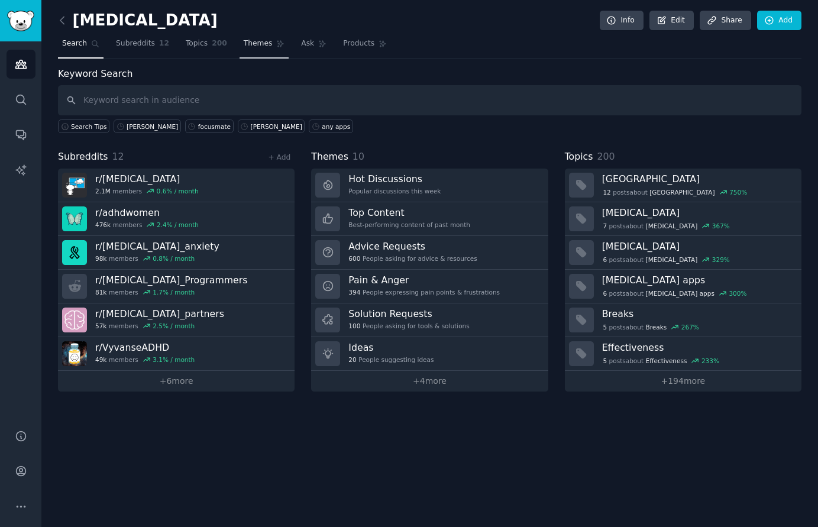
click at [276, 43] on icon at bounding box center [280, 44] width 8 height 8
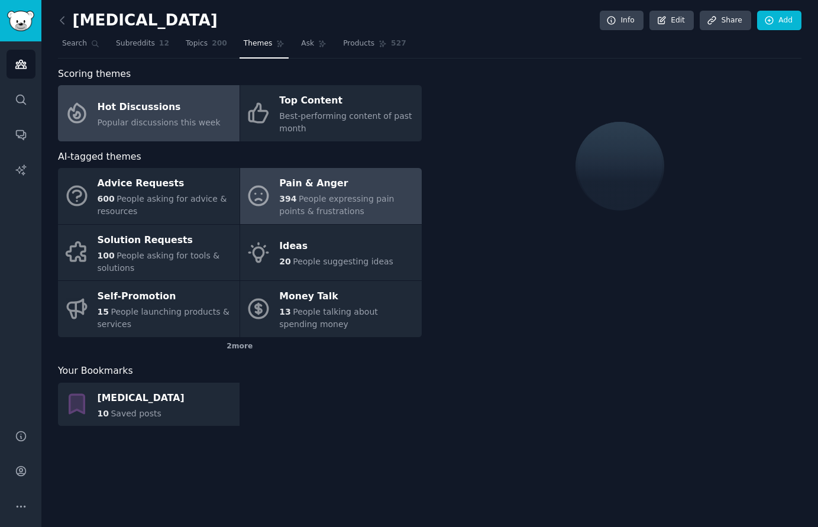
click at [311, 206] on span "People expressing pain points & frustrations" at bounding box center [336, 205] width 115 height 22
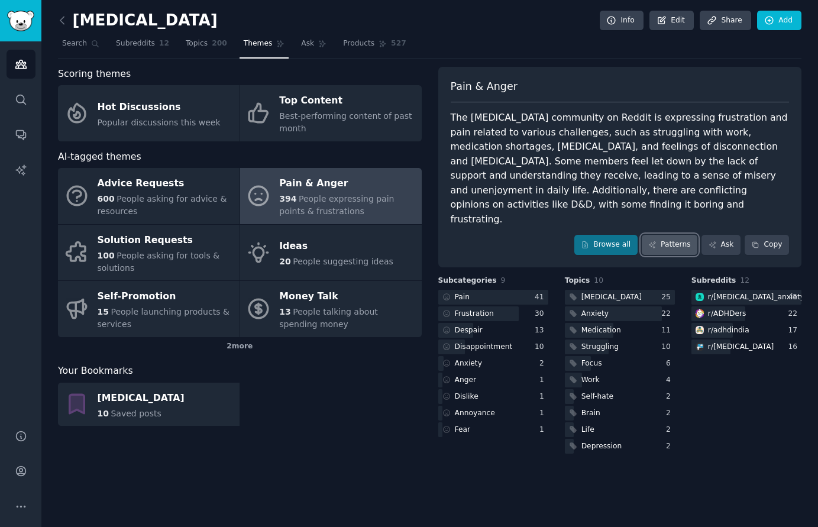
click at [665, 235] on link "Patterns" at bounding box center [670, 245] width 56 height 20
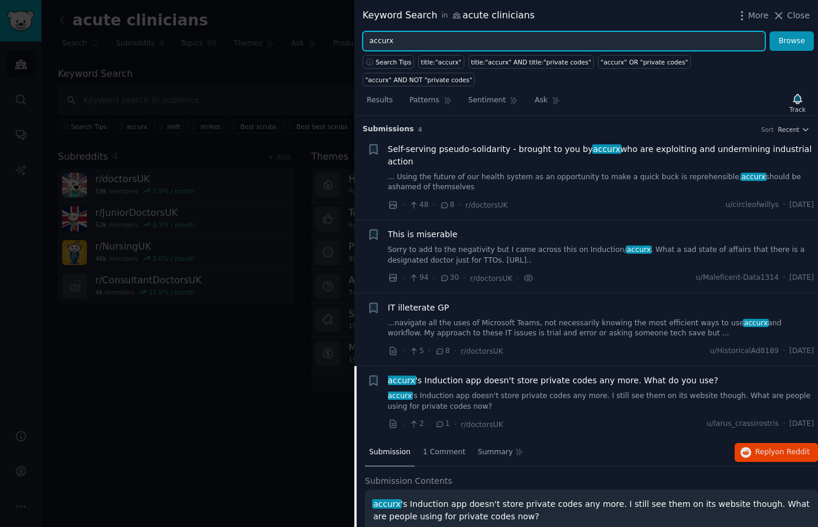
drag, startPoint x: 401, startPoint y: 46, endPoint x: 347, endPoint y: 39, distance: 54.8
click at [347, 39] on div "Keyword Search in acute clinicians More Close accurx Browse Search Tips title:"…" at bounding box center [409, 263] width 818 height 527
click at [434, 38] on input "accurx" at bounding box center [564, 41] width 403 height 20
drag, startPoint x: 426, startPoint y: 40, endPoint x: 339, endPoint y: 40, distance: 87.6
click at [339, 40] on div "Keyword Search in acute clinicians More Close accurx Browse Search Tips title:"…" at bounding box center [409, 263] width 818 height 527
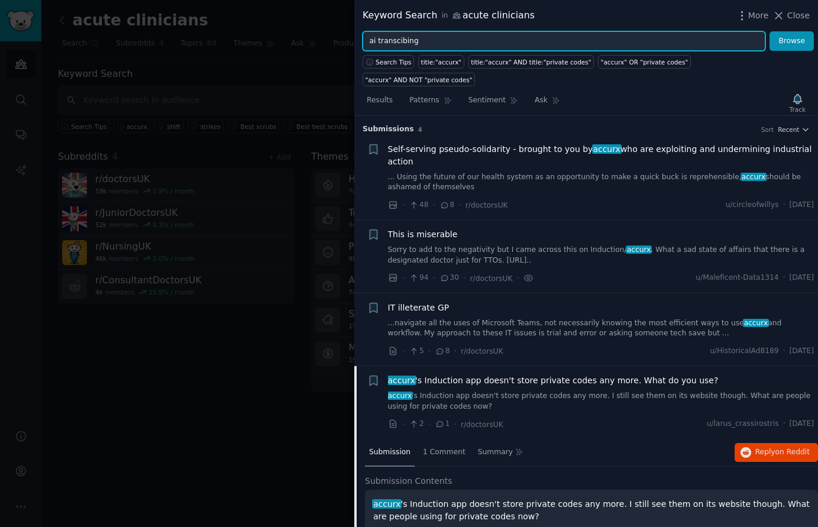
click at [770, 31] on button "Browse" at bounding box center [792, 41] width 44 height 20
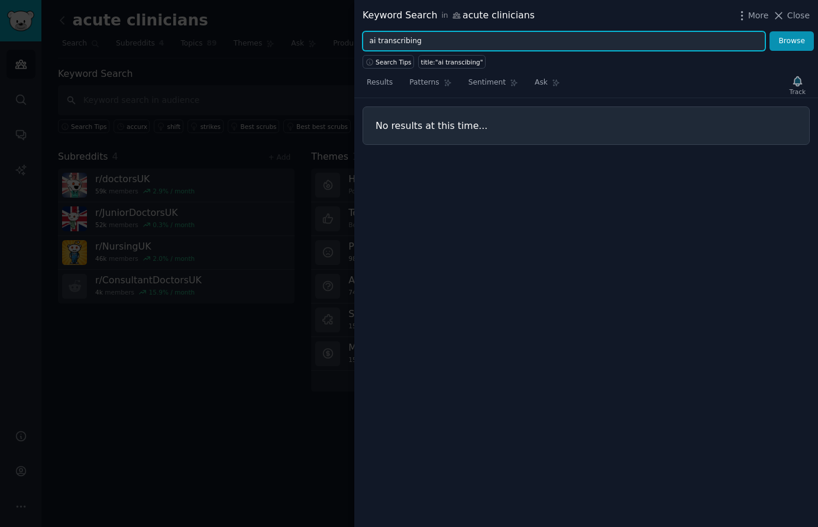
type input "ai transcribing"
click at [770, 31] on button "Browse" at bounding box center [792, 41] width 44 height 20
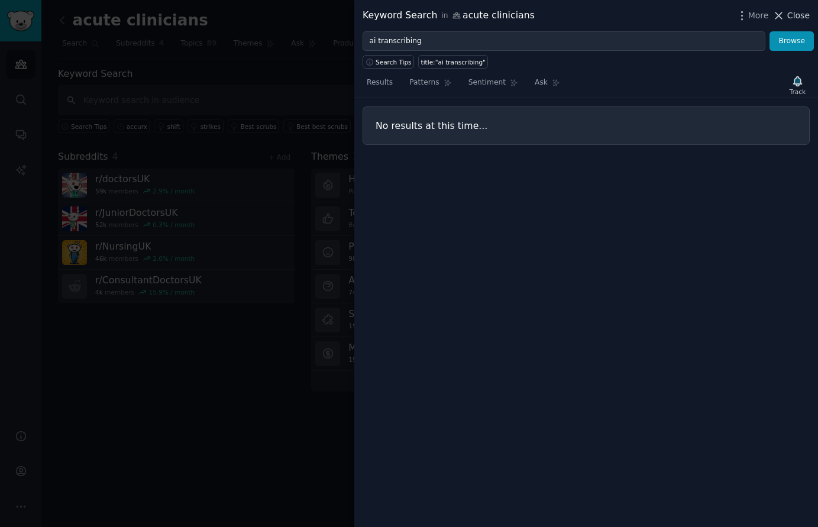
click at [806, 14] on span "Close" at bounding box center [799, 15] width 22 height 12
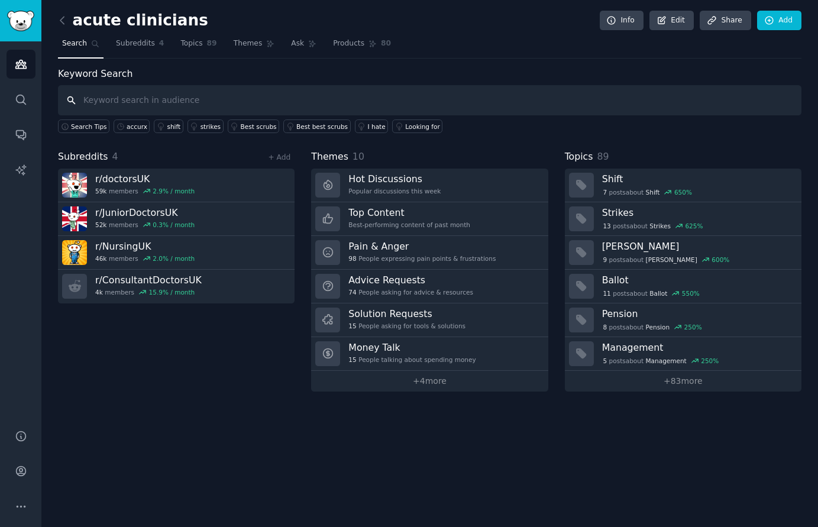
click at [159, 102] on input "text" at bounding box center [430, 100] width 744 height 30
type input "ai"
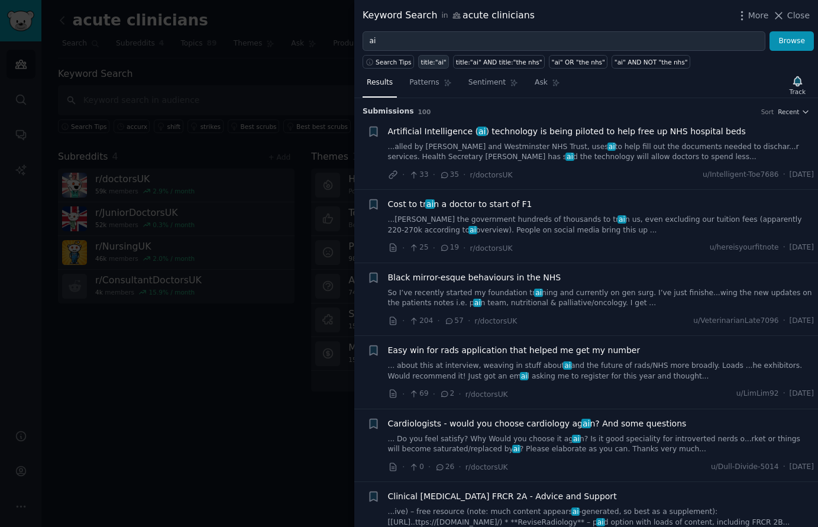
click at [426, 62] on div "title:"ai"" at bounding box center [433, 62] width 25 height 8
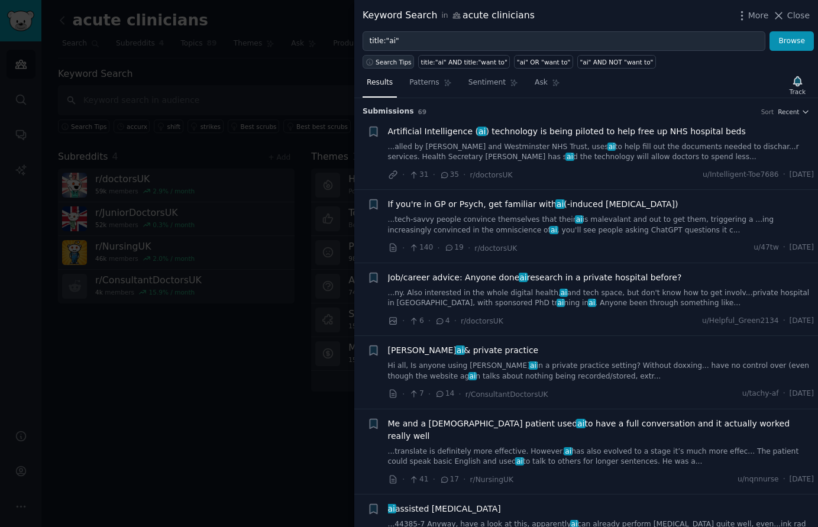
click at [384, 64] on span "Search Tips" at bounding box center [394, 62] width 36 height 8
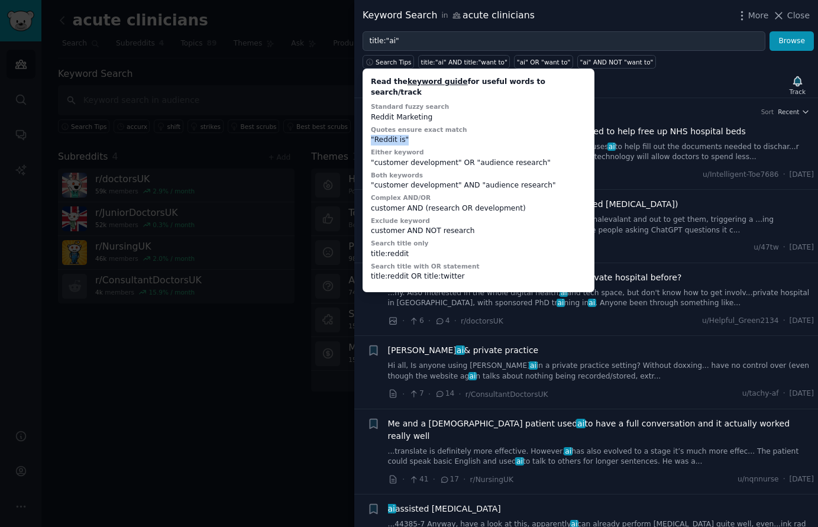
drag, startPoint x: 370, startPoint y: 130, endPoint x: 414, endPoint y: 130, distance: 44.4
click at [414, 130] on div "Read the keyword guide for useful words to search/track Standard fuzzy search R…" at bounding box center [479, 180] width 224 height 215
copy div ""Reddit is""
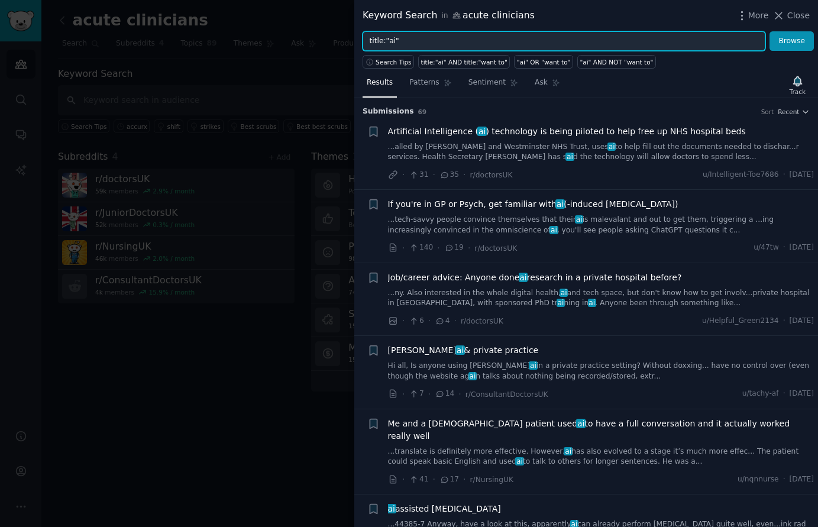
click at [421, 44] on input "title:"ai"" at bounding box center [564, 41] width 403 height 20
drag, startPoint x: 415, startPoint y: 43, endPoint x: 365, endPoint y: 42, distance: 49.7
click at [365, 42] on input "title:"ai"" at bounding box center [564, 41] width 403 height 20
paste input ""Reddit is"
click at [391, 41] on input ""Reddit is"" at bounding box center [564, 41] width 403 height 20
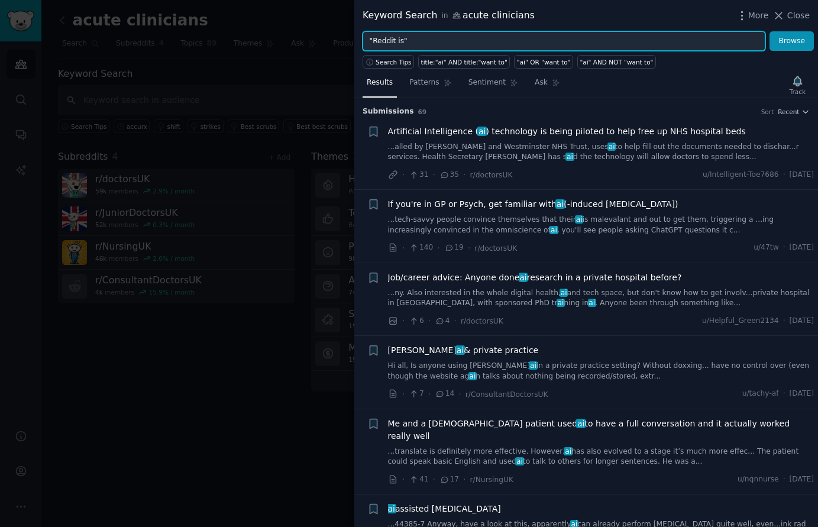
click at [391, 41] on input ""Reddit is"" at bounding box center [564, 41] width 403 height 20
drag, startPoint x: 398, startPoint y: 41, endPoint x: 387, endPoint y: 41, distance: 10.7
click at [387, 41] on input ""Reddit is"" at bounding box center [564, 41] width 403 height 20
click at [388, 41] on input ""Reddit is"" at bounding box center [564, 41] width 403 height 20
click at [400, 40] on input ""Reddit is"" at bounding box center [564, 41] width 403 height 20
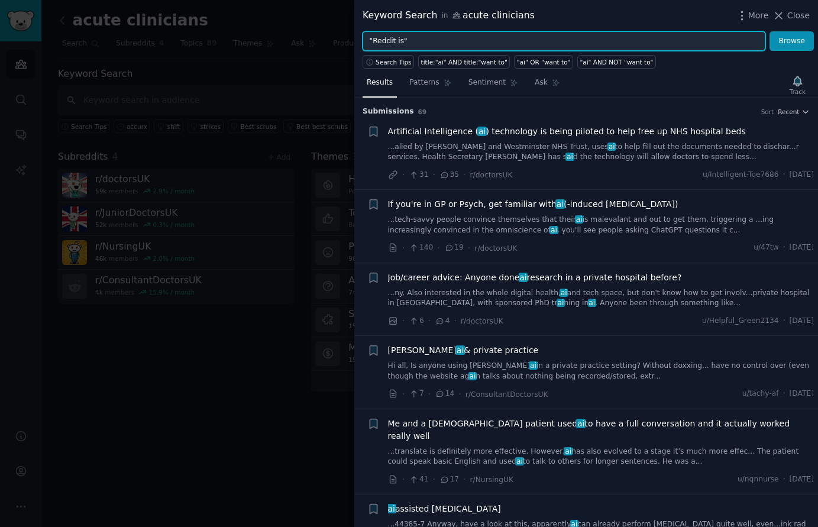
drag, startPoint x: 399, startPoint y: 40, endPoint x: 373, endPoint y: 40, distance: 26.0
click at [373, 40] on input ""Reddit is"" at bounding box center [564, 41] width 403 height 20
click at [770, 31] on button "Browse" at bounding box center [792, 41] width 44 height 20
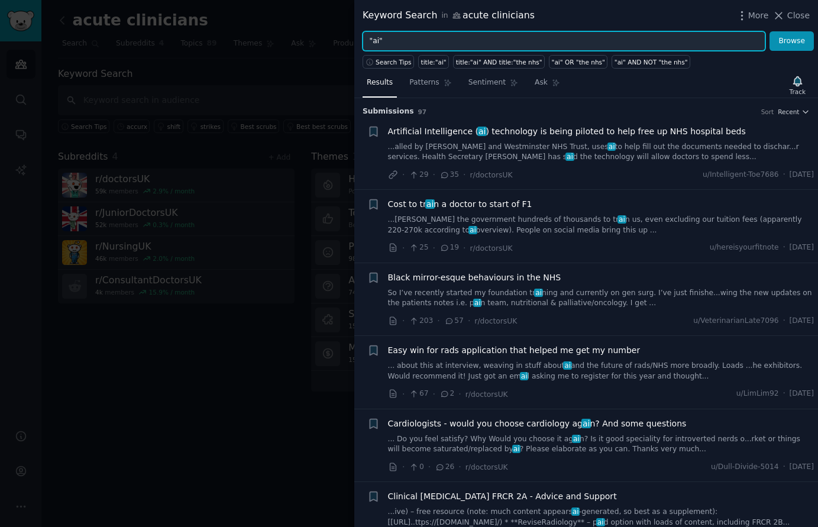
click at [404, 42] on input ""ai"" at bounding box center [564, 41] width 403 height 20
click at [378, 43] on input ""ai"" at bounding box center [564, 41] width 403 height 20
click at [770, 31] on button "Browse" at bounding box center [792, 41] width 44 height 20
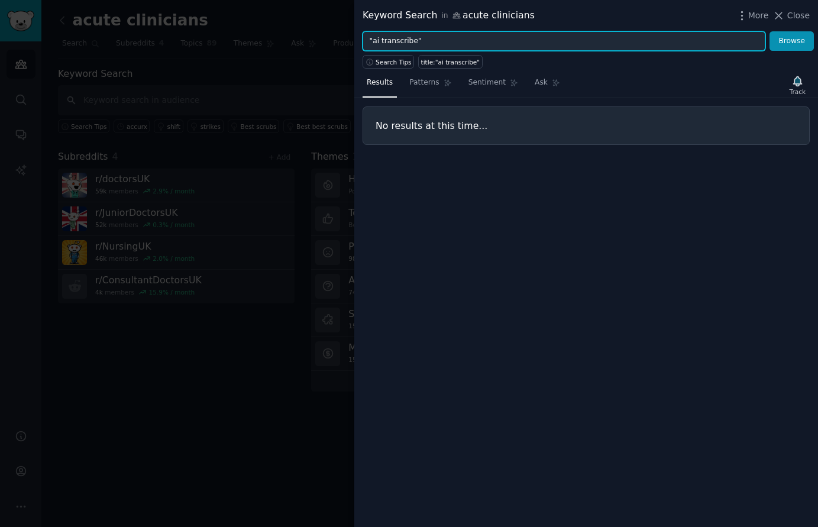
click at [378, 43] on input ""ai transcribe"" at bounding box center [564, 41] width 403 height 20
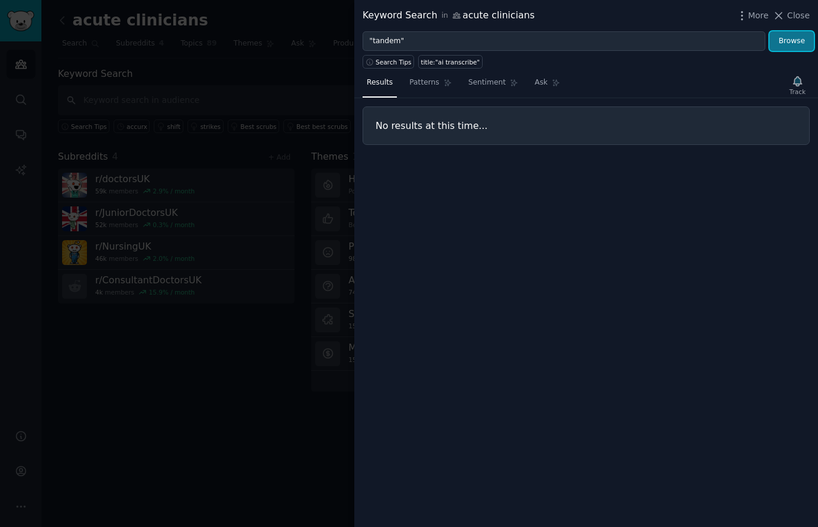
click at [801, 43] on button "Browse" at bounding box center [792, 41] width 44 height 20
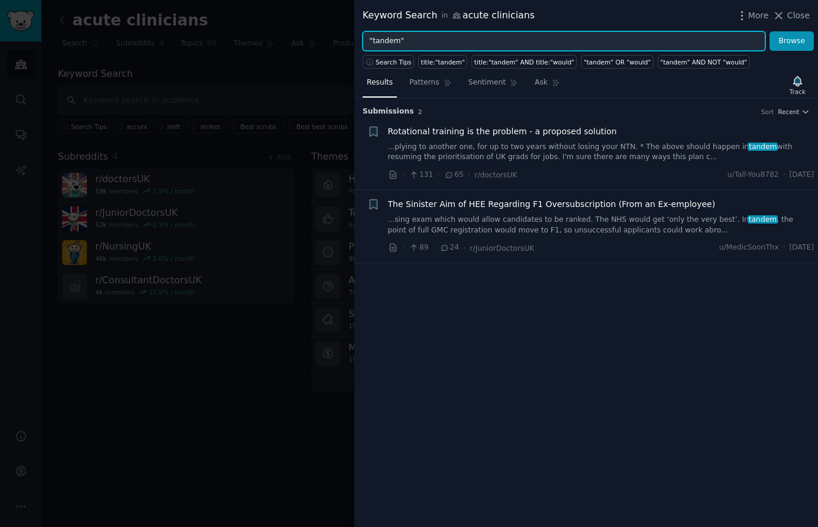
click at [390, 39] on input ""tandem"" at bounding box center [564, 41] width 403 height 20
click at [770, 31] on button "Browse" at bounding box center [792, 41] width 44 height 20
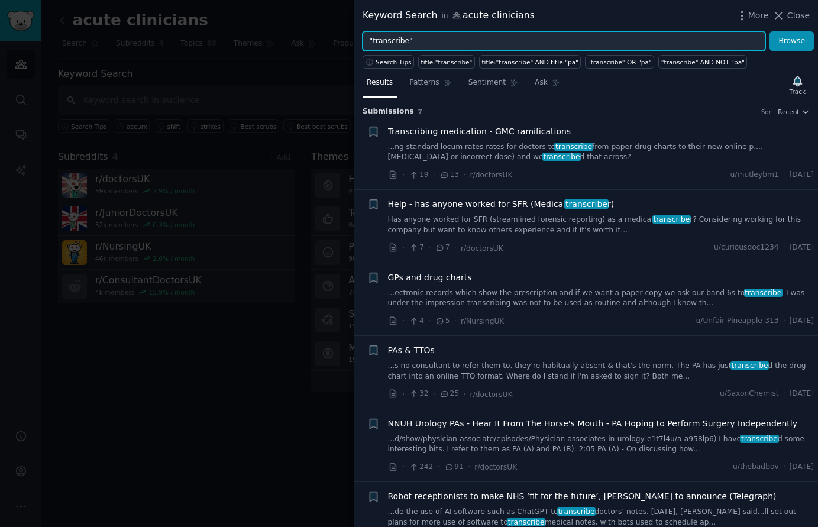
click at [384, 43] on input ""transcribe"" at bounding box center [564, 41] width 403 height 20
click at [770, 31] on button "Browse" at bounding box center [792, 41] width 44 height 20
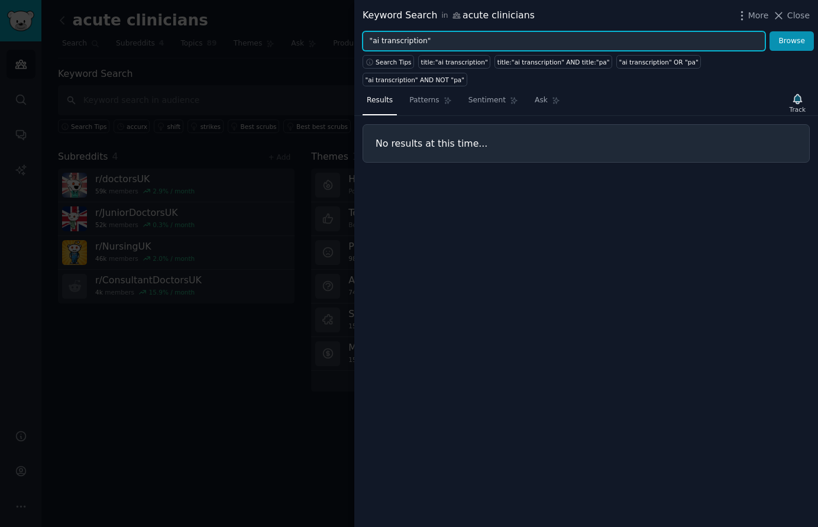
click at [436, 40] on input ""ai transcription"" at bounding box center [564, 41] width 403 height 20
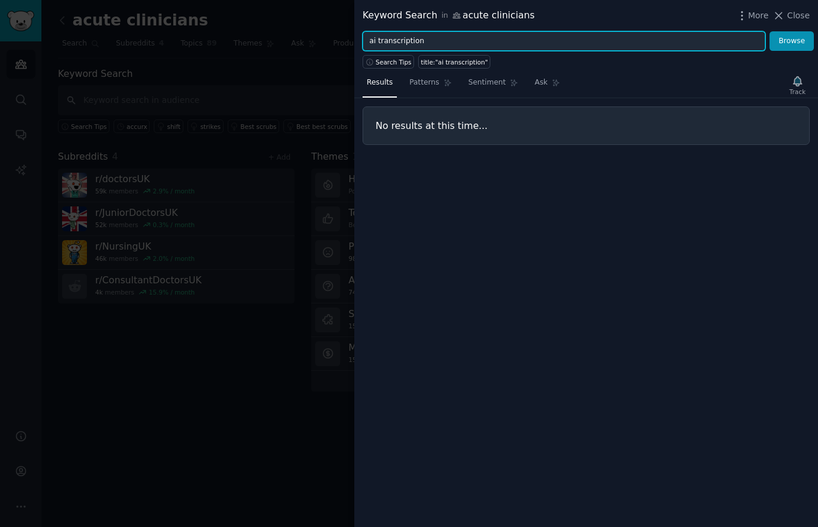
type input "ai transcription"
click at [770, 31] on button "Browse" at bounding box center [792, 41] width 44 height 20
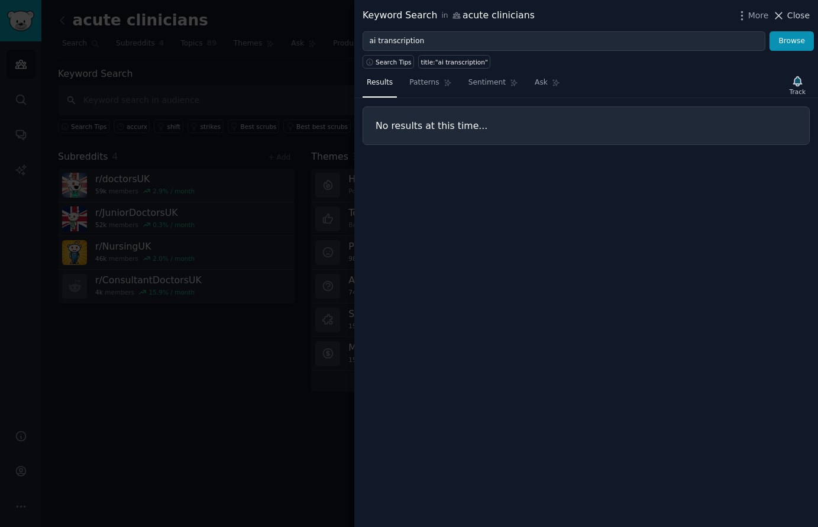
click at [792, 15] on span "Close" at bounding box center [799, 15] width 22 height 12
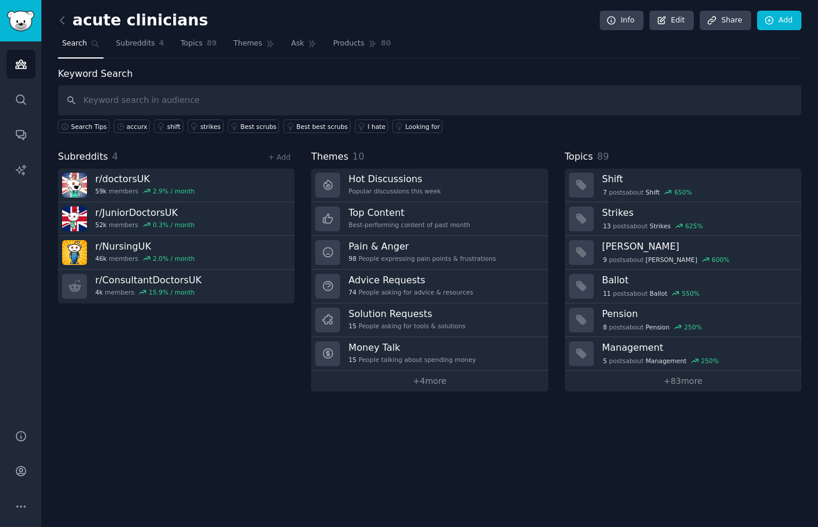
click at [311, 21] on div "acute clinicians Info Edit Share Add" at bounding box center [430, 23] width 744 height 24
